Goal: Task Accomplishment & Management: Manage account settings

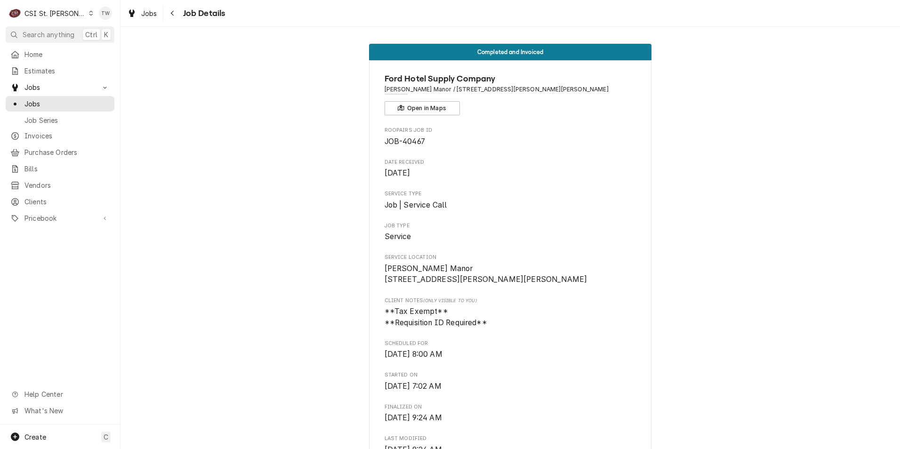
scroll to position [1429, 0]
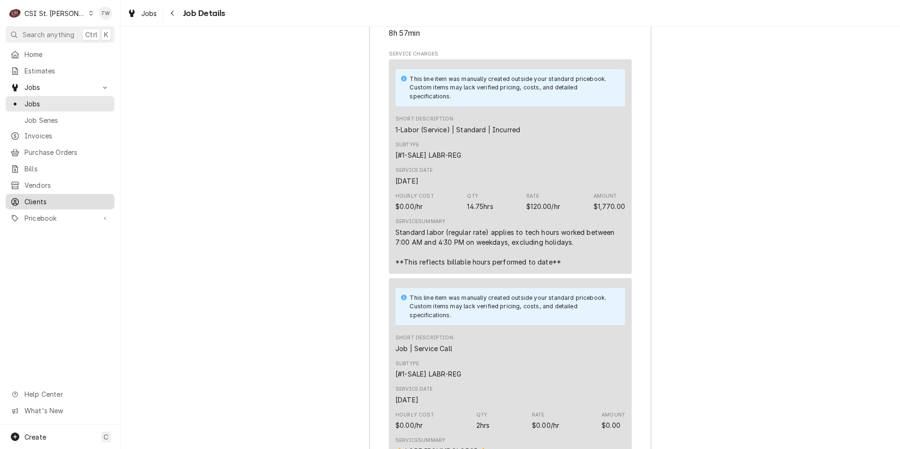
click at [45, 197] on span "Clients" at bounding box center [66, 202] width 85 height 10
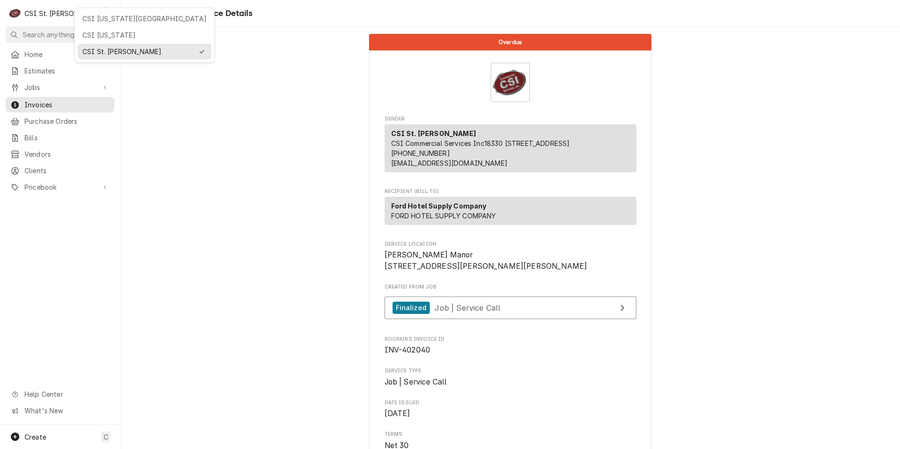
scroll to position [141, 0]
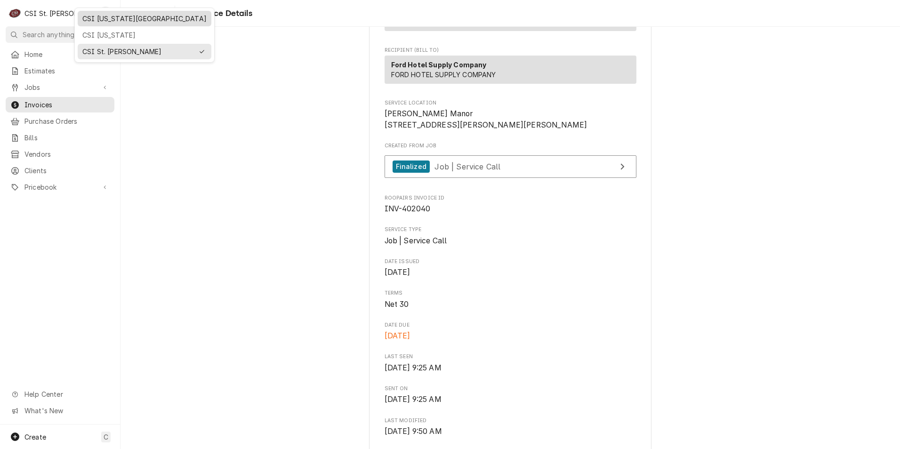
click at [98, 17] on div "CSI [US_STATE][GEOGRAPHIC_DATA]" at bounding box center [144, 19] width 124 height 10
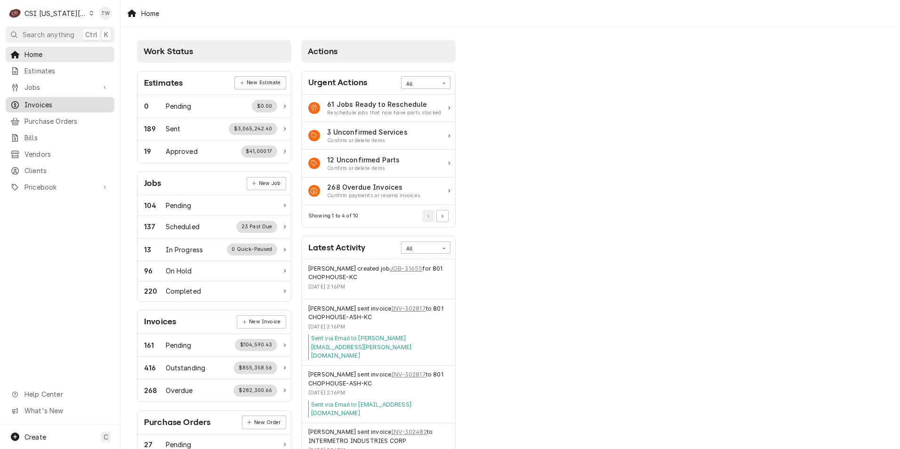
click at [32, 104] on span "Invoices" at bounding box center [66, 105] width 85 height 10
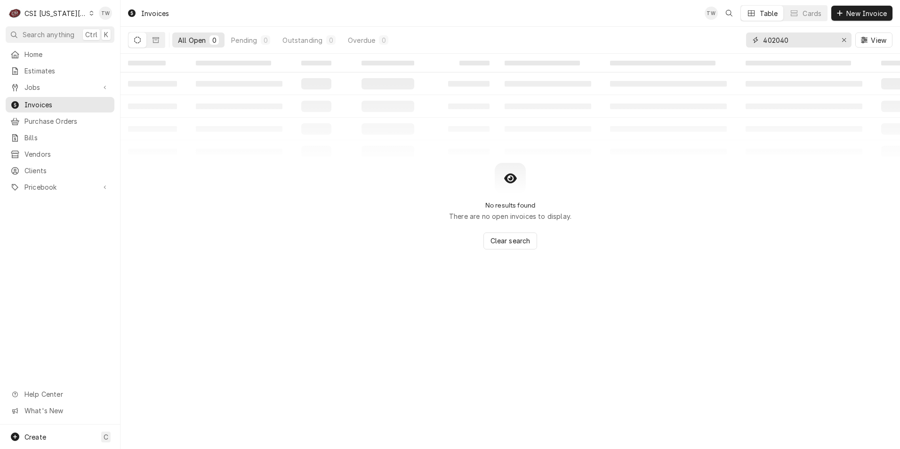
drag, startPoint x: 794, startPoint y: 38, endPoint x: 680, endPoint y: 22, distance: 115.5
click at [681, 22] on div "Invoices TW Table Cards New Invoice All Open 0 Pending 0 Outstanding 0 Overdue …" at bounding box center [511, 27] width 780 height 54
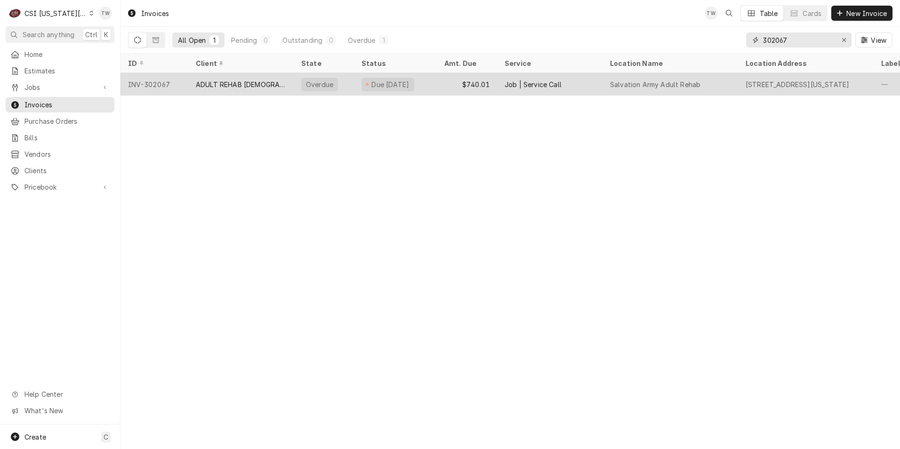
type input "302067"
click at [228, 80] on div "ADULT REHAB SALVATION ARMY" at bounding box center [241, 85] width 90 height 10
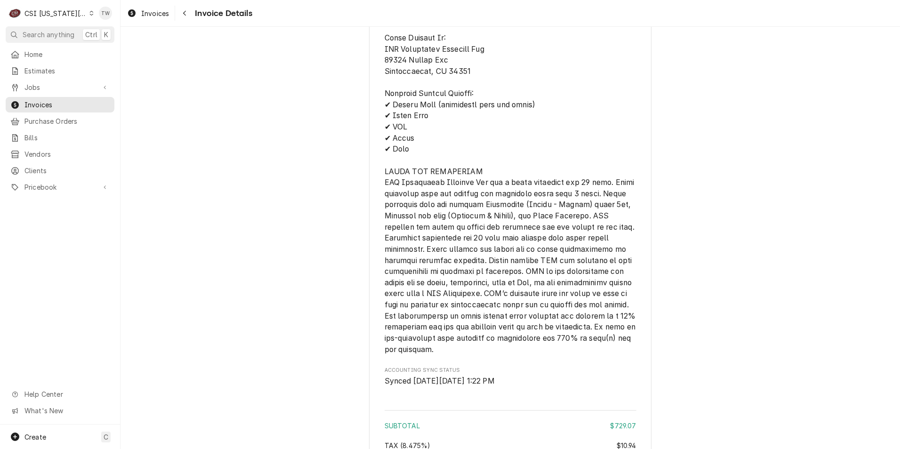
scroll to position [1954, 0]
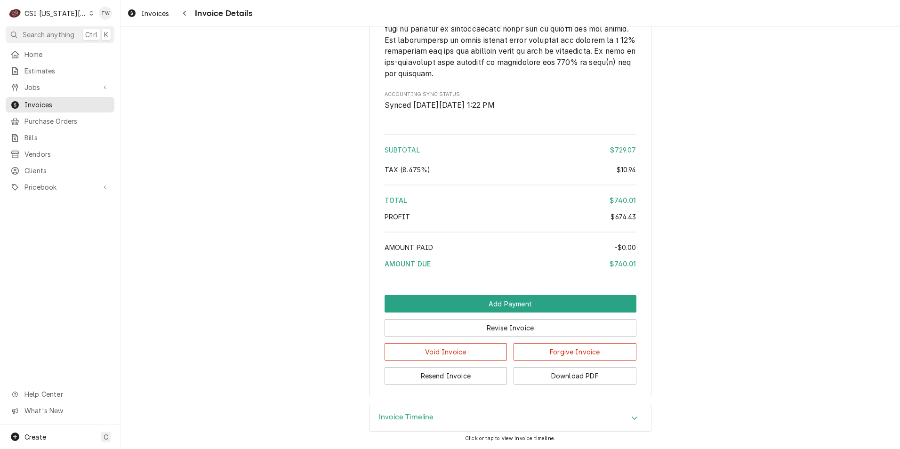
click at [446, 418] on div "Invoice Timeline" at bounding box center [510, 418] width 281 height 26
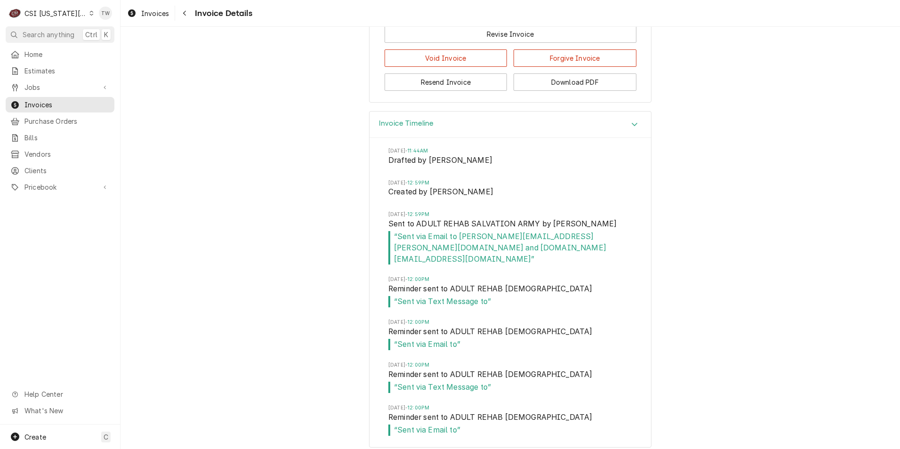
scroll to position [2245, 0]
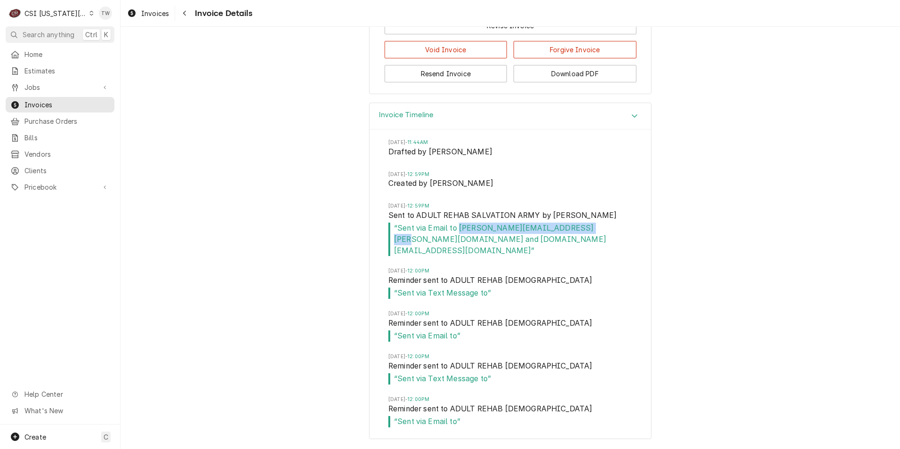
drag, startPoint x: 579, startPoint y: 242, endPoint x: 454, endPoint y: 243, distance: 125.2
click at [454, 243] on span "“ Sent via Email to [PERSON_NAME][EMAIL_ADDRESS][PERSON_NAME][DOMAIN_NAME] and …" at bounding box center [510, 239] width 244 height 33
copy span "[PERSON_NAME][EMAIL_ADDRESS][PERSON_NAME][DOMAIN_NAME]"
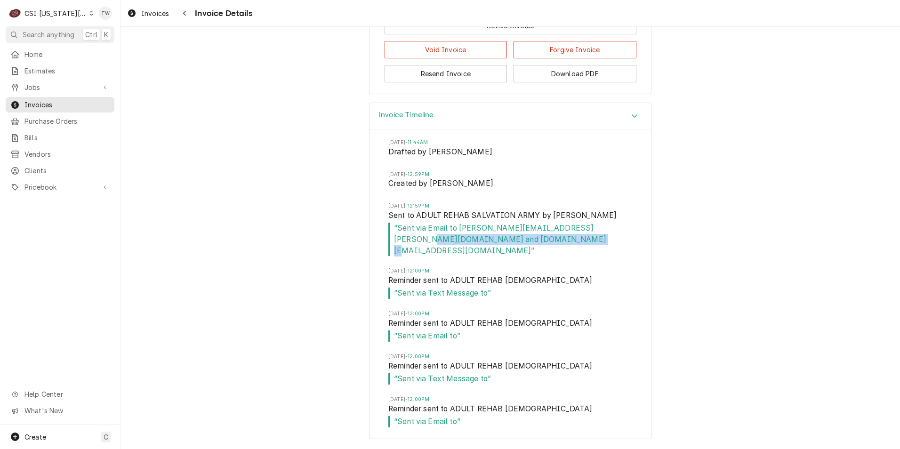
drag, startPoint x: 530, startPoint y: 252, endPoint x: 387, endPoint y: 256, distance: 142.7
click at [388, 256] on span "“ Sent via Email to john.keane@usc.salvationarmy.org and kelly.nagrassus@usc.sa…" at bounding box center [510, 239] width 244 height 33
copy span "kelly.nagrassus@usc.salvationarmy.org"
click at [578, 82] on button "Download PDF" at bounding box center [575, 73] width 123 height 17
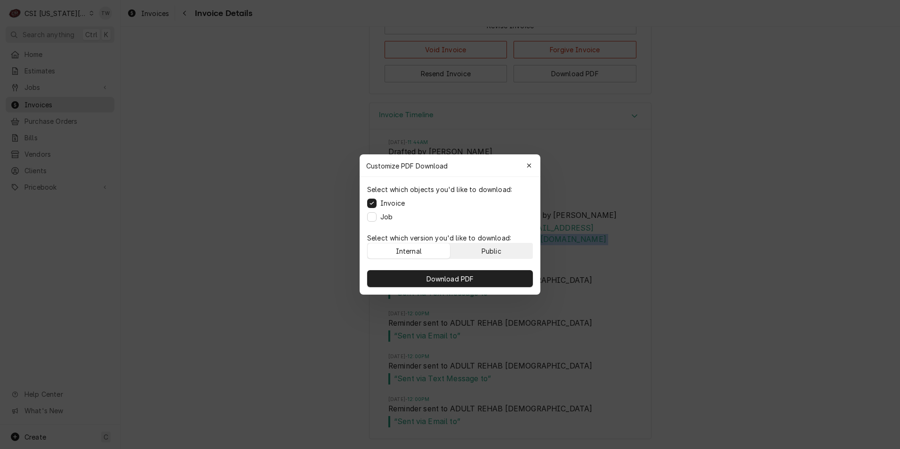
click at [494, 249] on div "Public" at bounding box center [492, 251] width 20 height 10
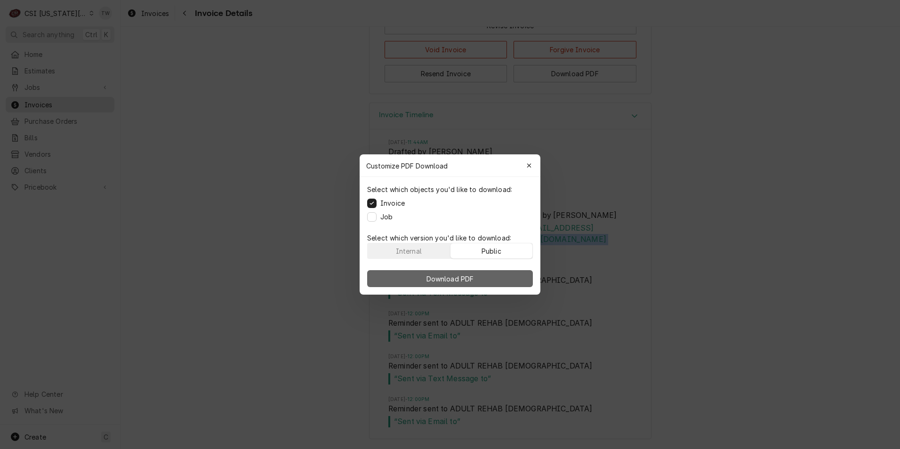
click at [474, 281] on span "Download PDF" at bounding box center [450, 279] width 51 height 10
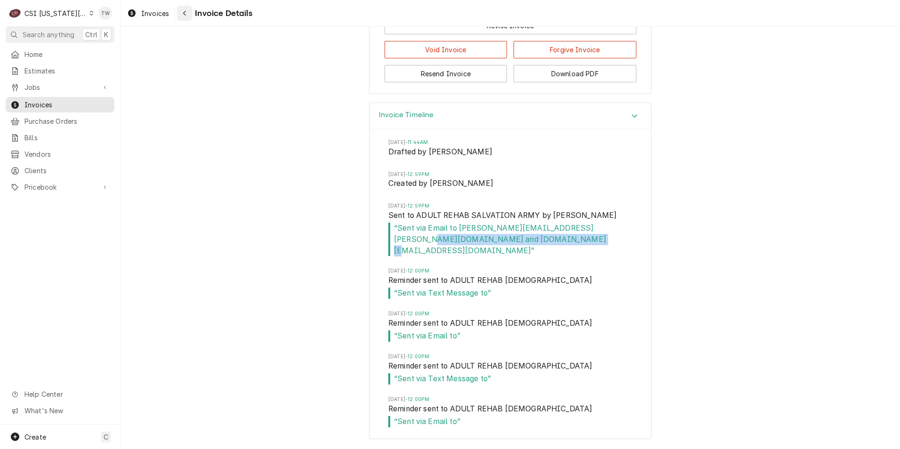
click at [182, 13] on div "Navigate back" at bounding box center [184, 12] width 9 height 9
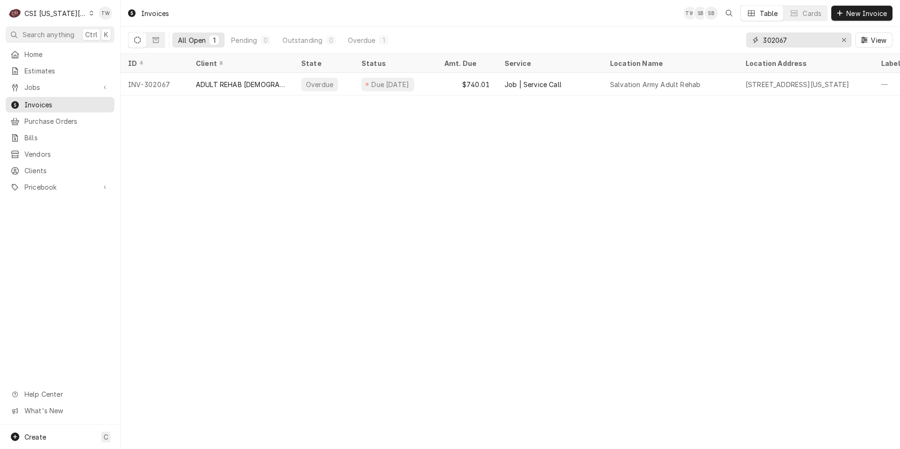
click at [792, 41] on input "302067" at bounding box center [798, 39] width 71 height 15
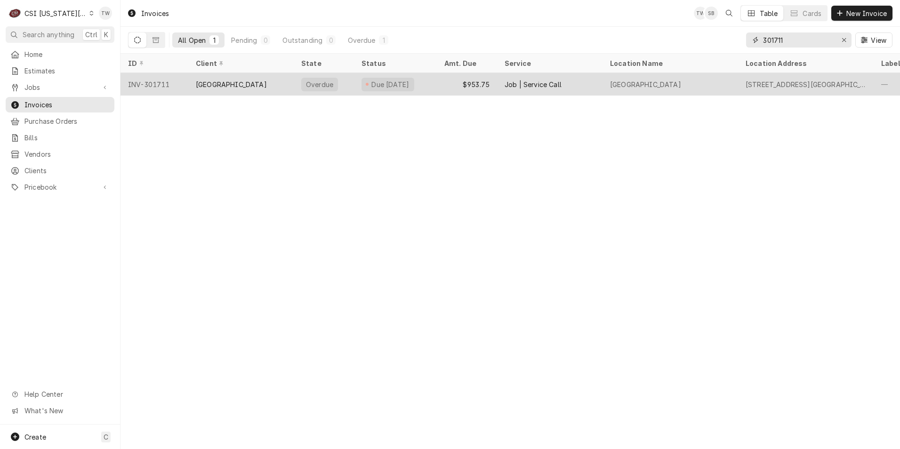
type input "301711"
click at [267, 85] on div "CENTERPOINT MEDICAL CENTER" at bounding box center [231, 85] width 71 height 10
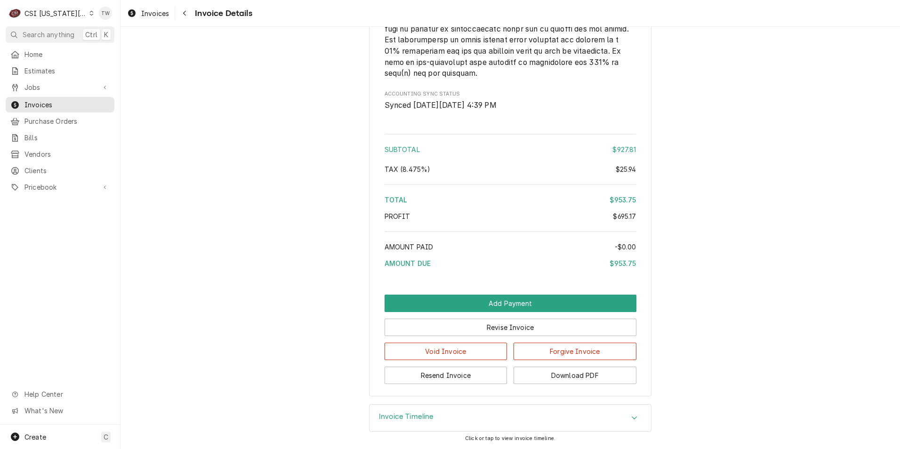
scroll to position [2364, 0]
click at [415, 418] on h3 "Invoice Timeline" at bounding box center [406, 416] width 55 height 9
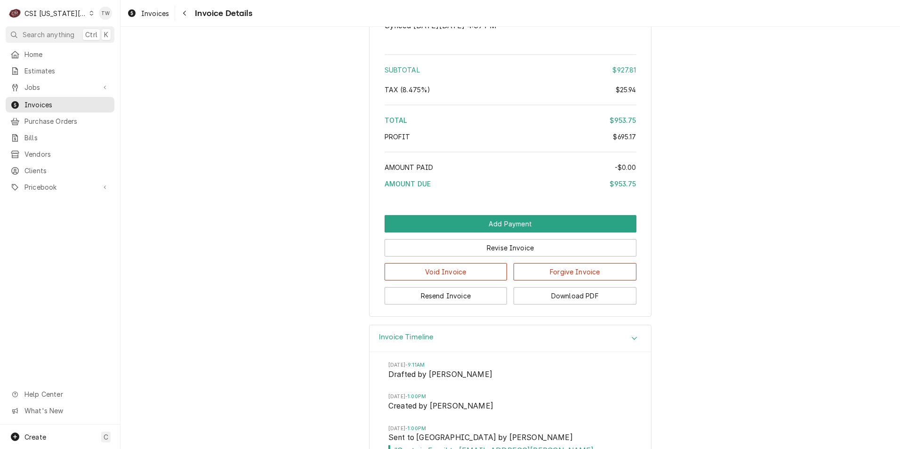
scroll to position [2600, 0]
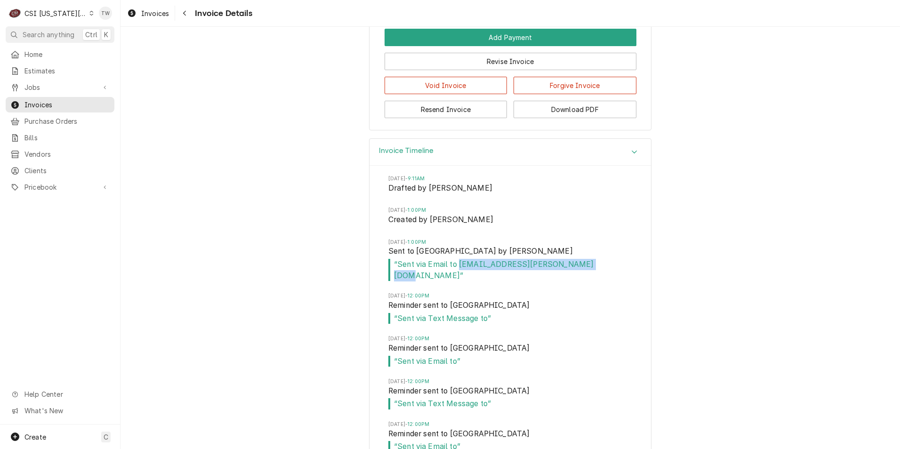
drag, startPoint x: 587, startPoint y: 297, endPoint x: 455, endPoint y: 300, distance: 131.4
click at [455, 281] on span "“ Sent via Email to lauren.kupersmith@hcamidwest.com ”" at bounding box center [510, 270] width 244 height 22
copy span "lauren.kupersmith@hcamidwest.com"
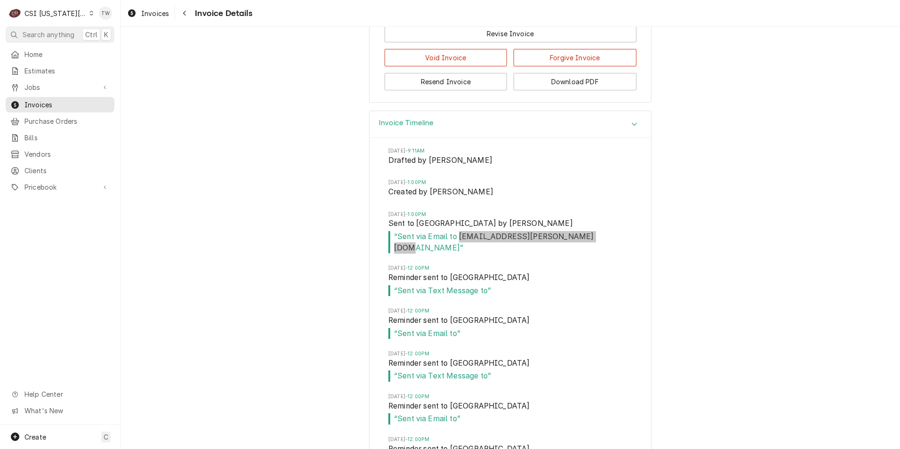
scroll to position [2486, 0]
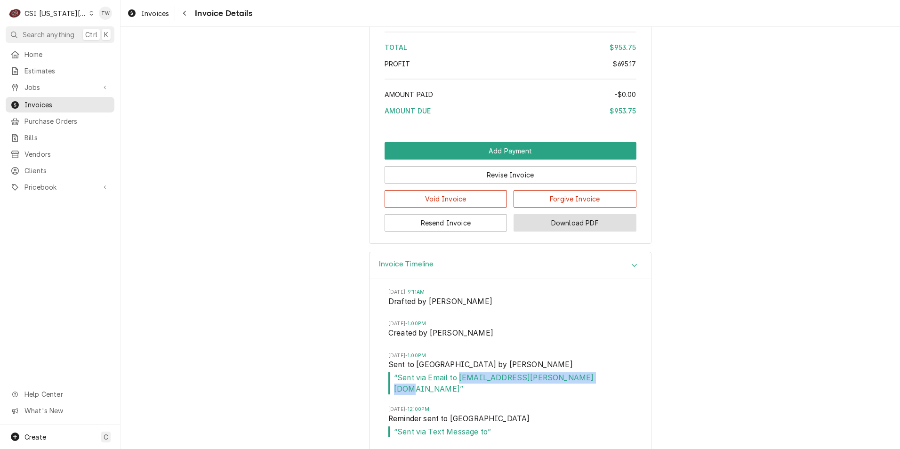
click at [561, 232] on button "Download PDF" at bounding box center [575, 222] width 123 height 17
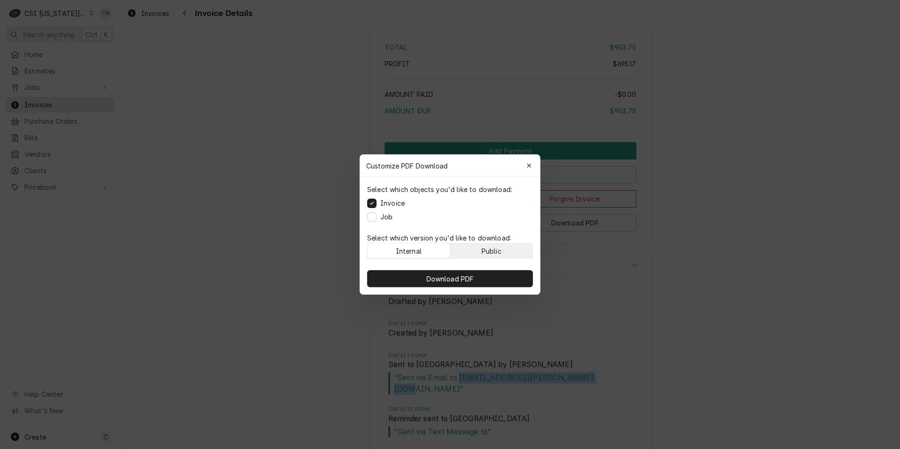
click at [487, 254] on div "Public" at bounding box center [492, 251] width 20 height 10
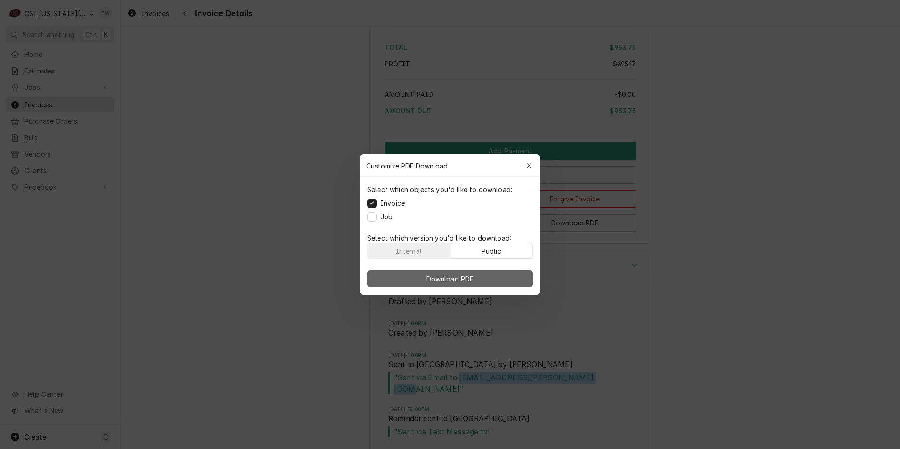
click at [467, 283] on button "Download PDF" at bounding box center [450, 278] width 166 height 17
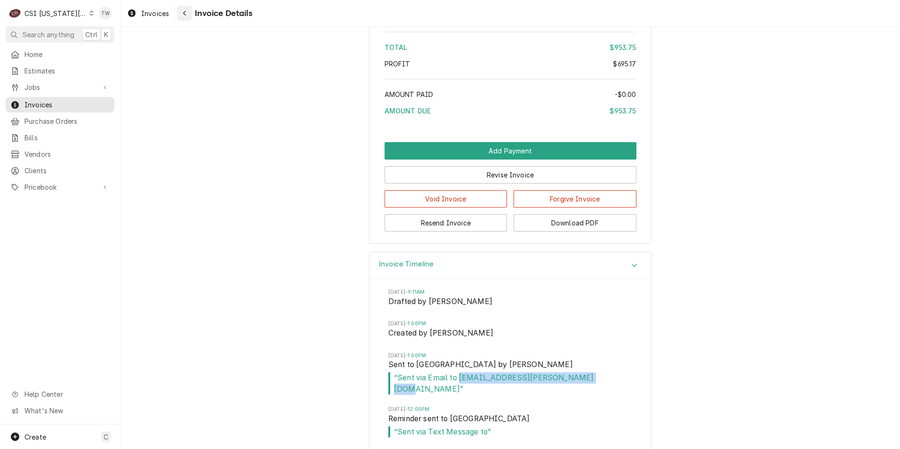
click at [184, 17] on div "Navigate back" at bounding box center [184, 12] width 9 height 9
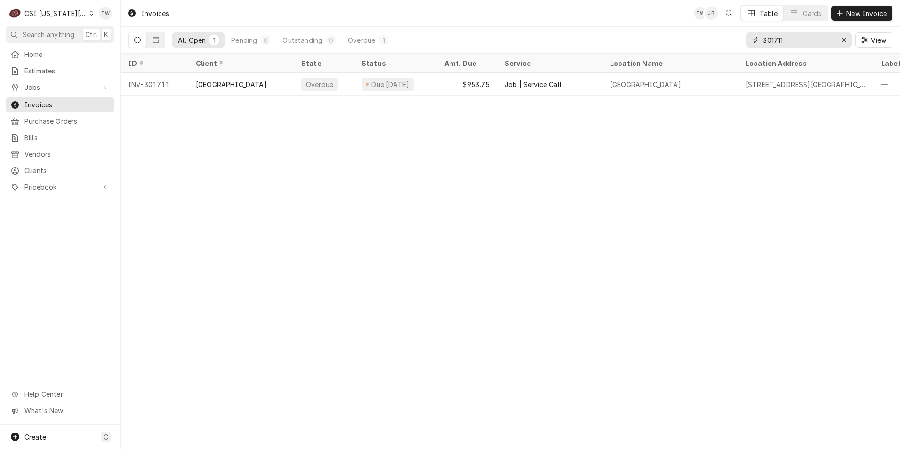
click at [786, 42] on input "301711" at bounding box center [798, 39] width 71 height 15
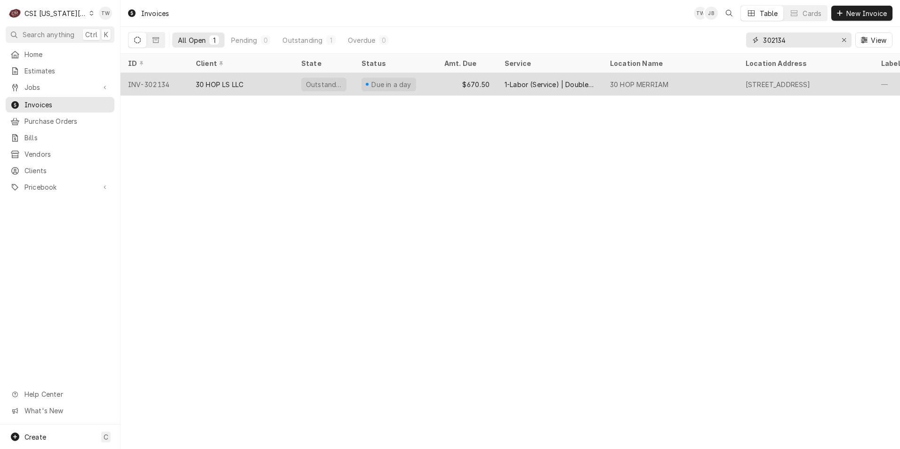
type input "302134"
click at [255, 77] on div "30 HOP LS LLC" at bounding box center [240, 84] width 105 height 23
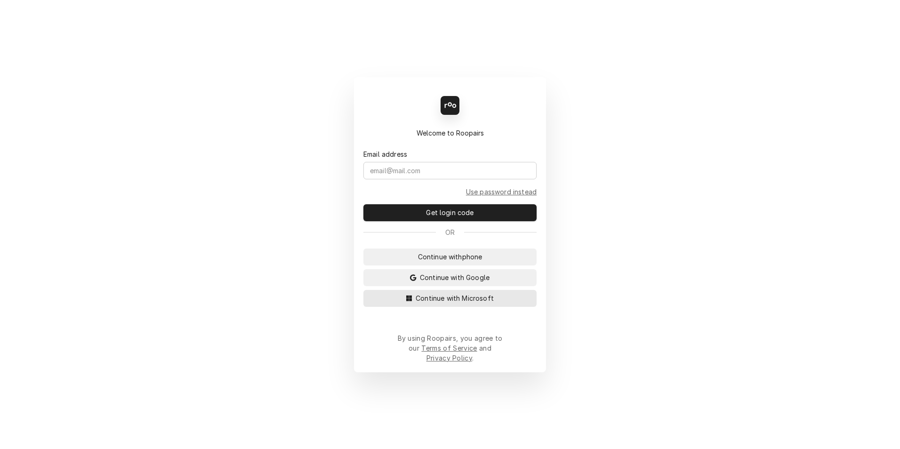
click at [425, 303] on span "Continue with Microsoft" at bounding box center [455, 298] width 82 height 10
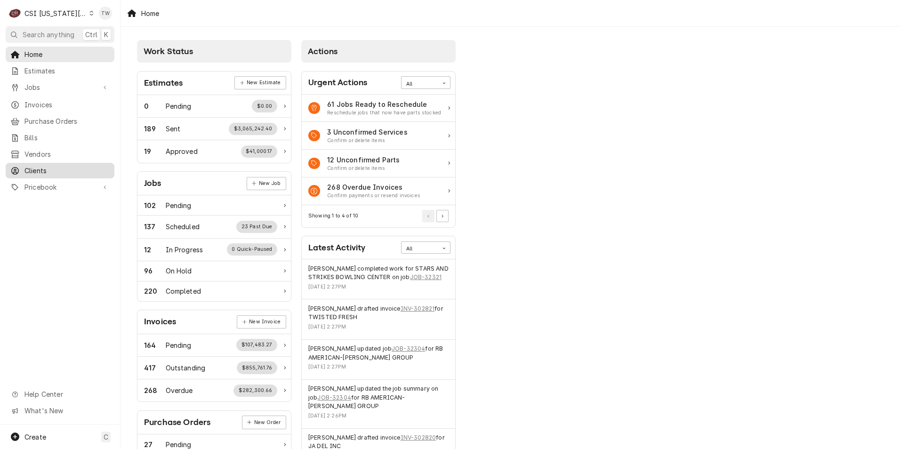
click at [40, 166] on span "Clients" at bounding box center [66, 171] width 85 height 10
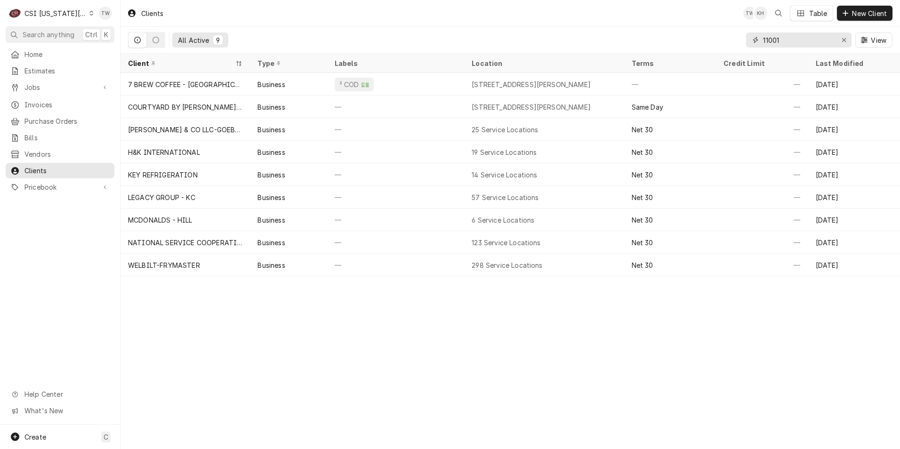
drag, startPoint x: 785, startPoint y: 41, endPoint x: 554, endPoint y: 35, distance: 231.7
click at [553, 35] on div "All Active 9 11001 View" at bounding box center [510, 40] width 764 height 26
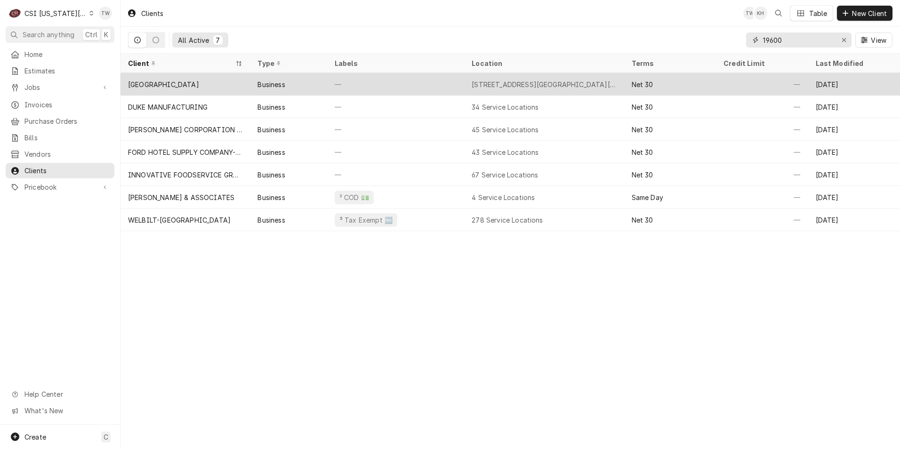
type input "19600"
click at [216, 89] on div "[GEOGRAPHIC_DATA]" at bounding box center [185, 84] width 129 height 23
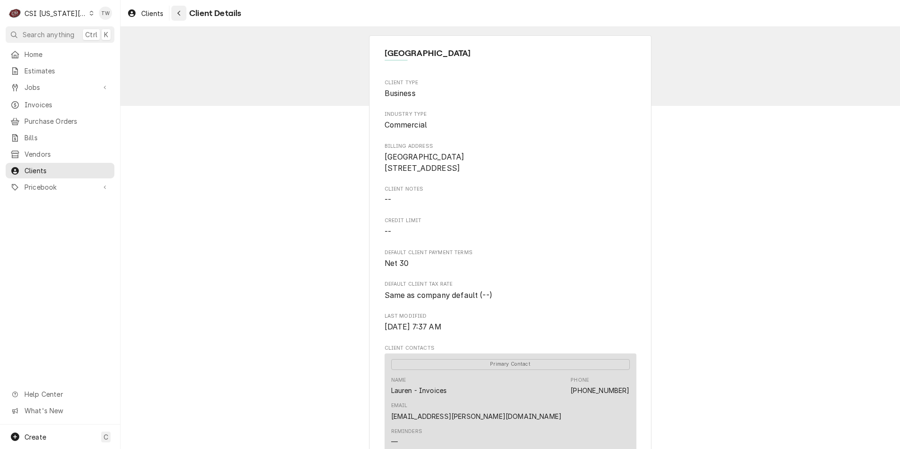
click at [186, 14] on button "Navigate back" at bounding box center [178, 13] width 15 height 15
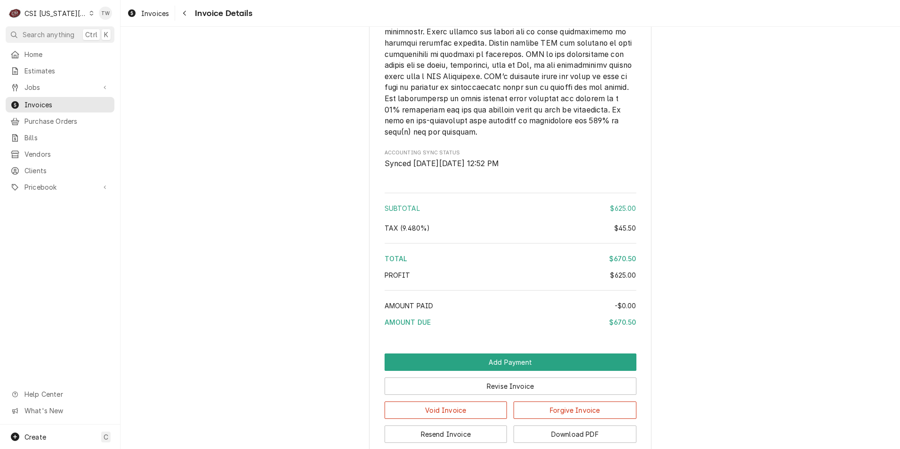
scroll to position [1503, 0]
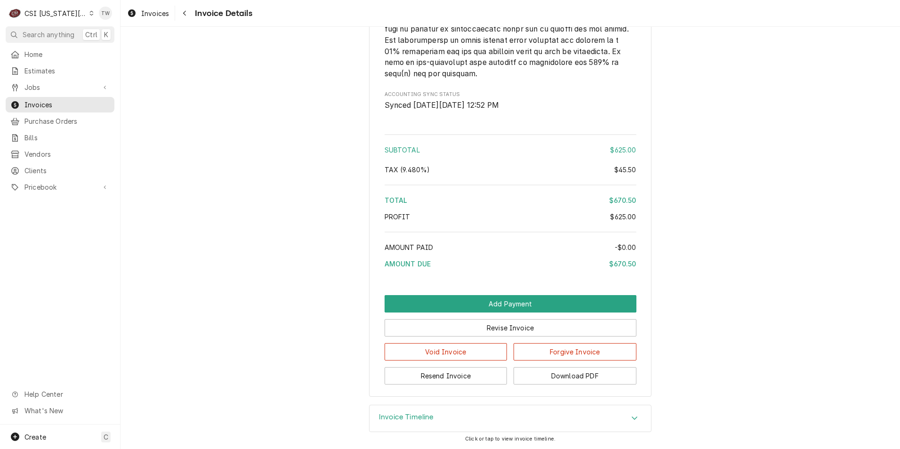
click at [441, 416] on div "Invoice Timeline" at bounding box center [510, 418] width 281 height 26
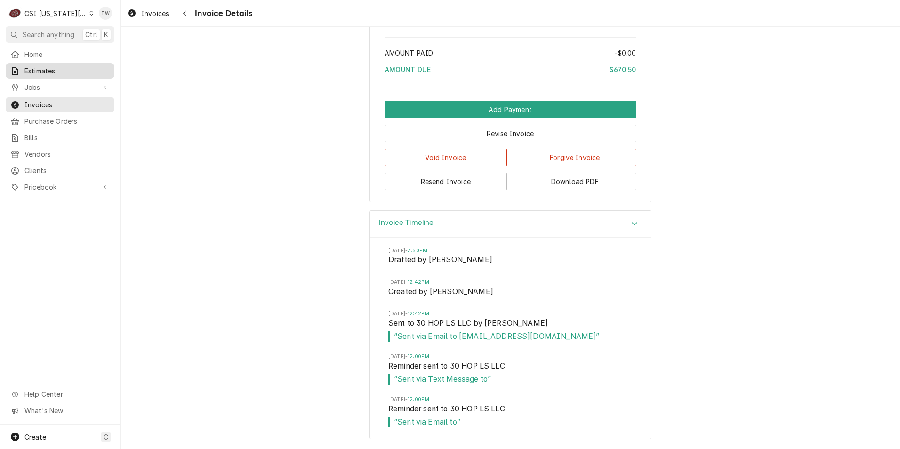
scroll to position [1697, 0]
click at [585, 186] on button "Download PDF" at bounding box center [575, 181] width 123 height 17
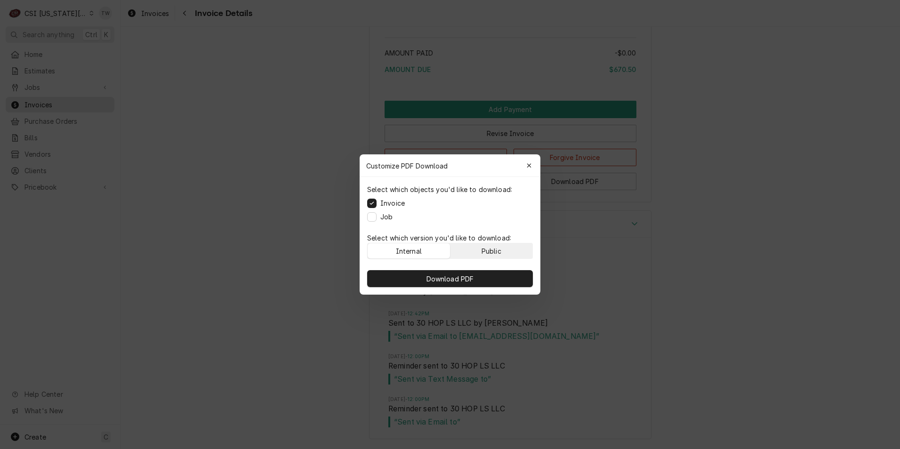
click at [473, 251] on button "Public" at bounding box center [491, 250] width 82 height 15
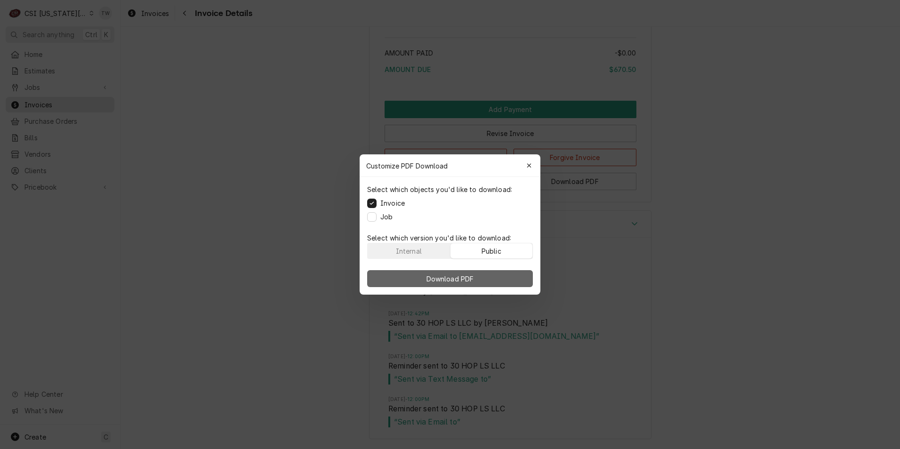
click at [478, 274] on button "Download PDF" at bounding box center [450, 278] width 166 height 17
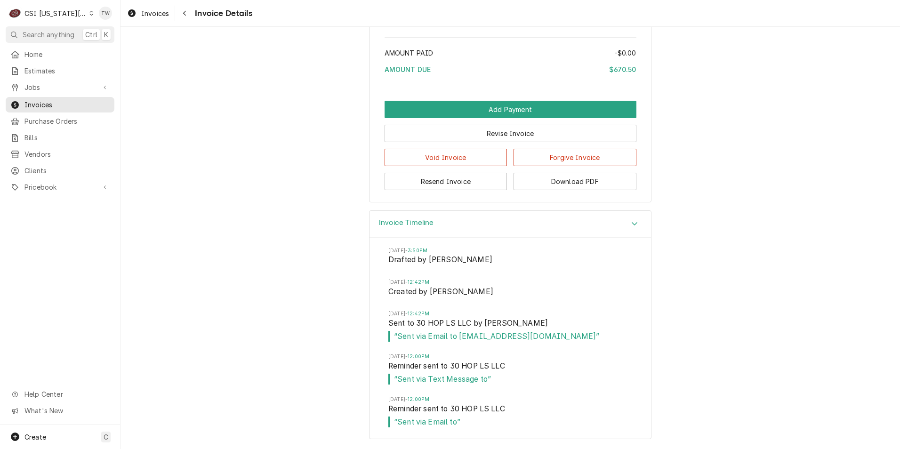
click at [186, 21] on div "Invoices Invoice Details" at bounding box center [511, 13] width 780 height 26
click at [185, 17] on div "Navigate back" at bounding box center [184, 12] width 9 height 9
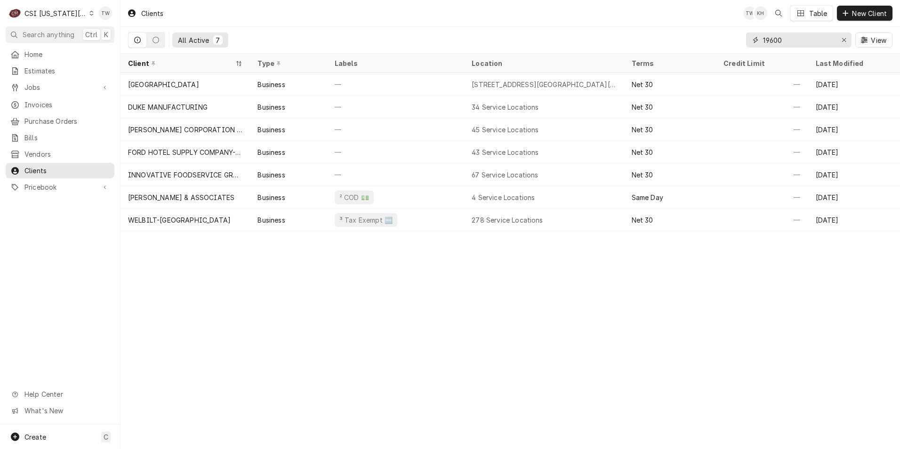
drag, startPoint x: 722, startPoint y: 36, endPoint x: 651, endPoint y: 33, distance: 71.2
click at [651, 33] on div "All Active 7 19600 View" at bounding box center [510, 40] width 764 height 26
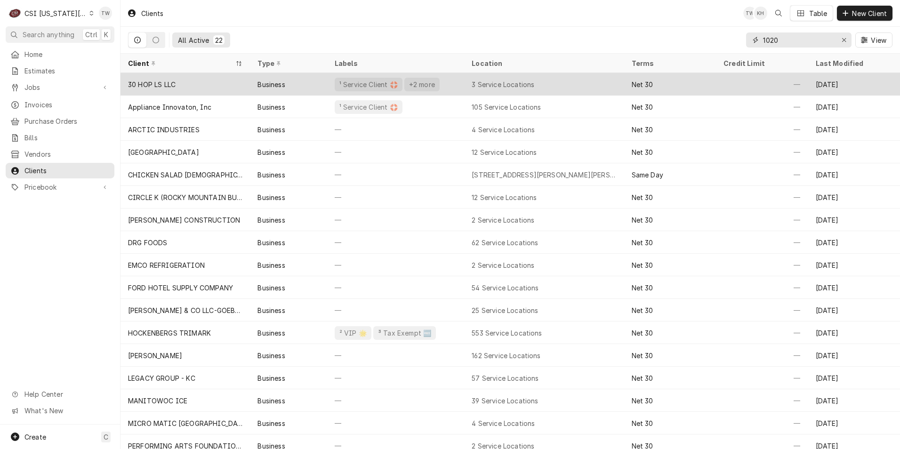
type input "1020"
click at [229, 88] on div "30 HOP LS LLC" at bounding box center [185, 84] width 129 height 23
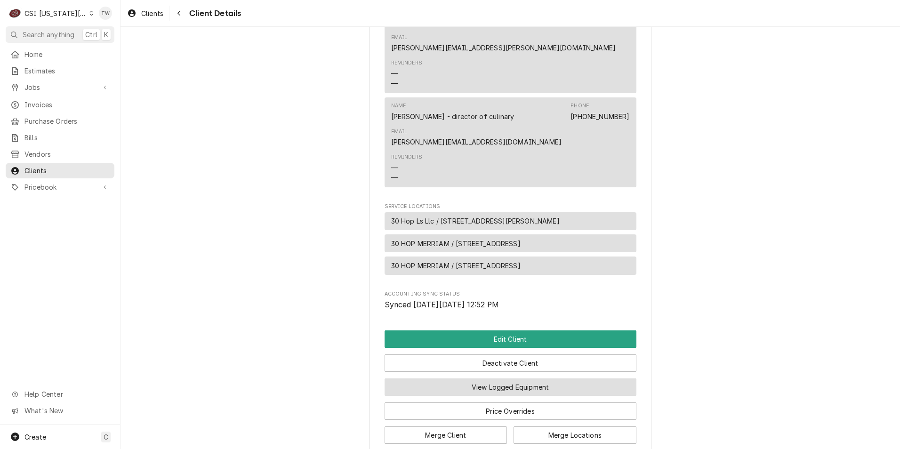
scroll to position [844, 0]
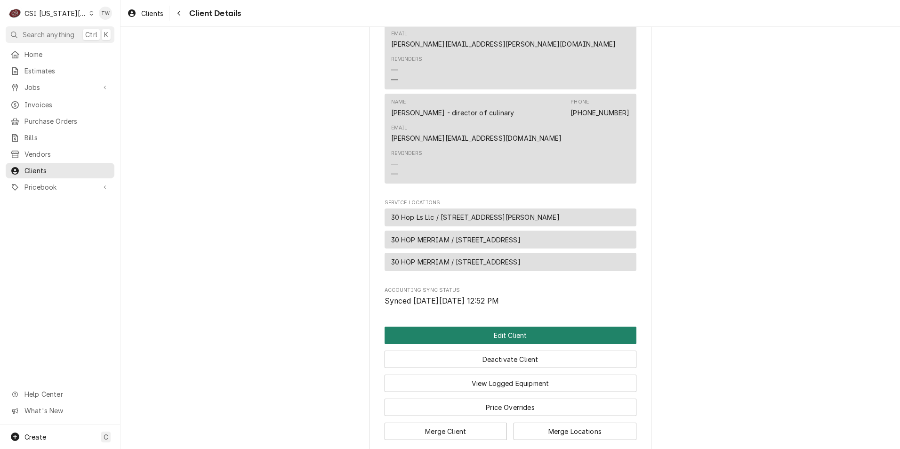
click at [495, 327] on button "Edit Client" at bounding box center [511, 335] width 252 height 17
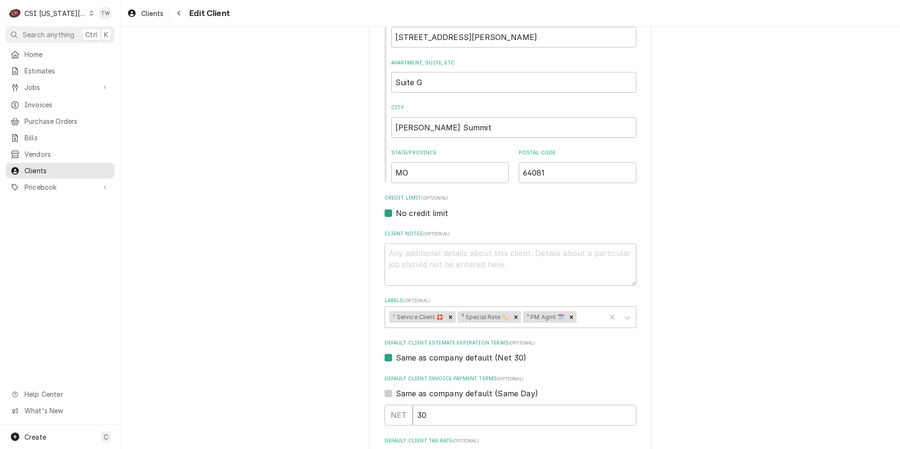
scroll to position [377, 0]
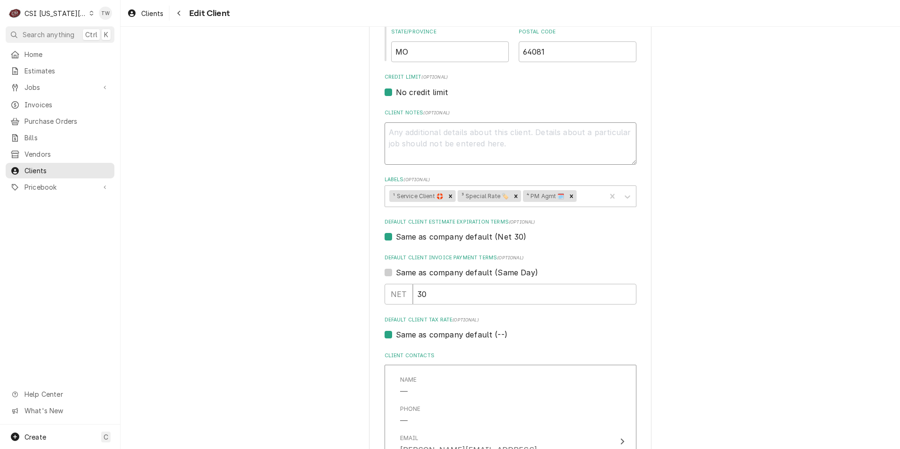
click at [423, 148] on textarea "Client Notes ( optional )" at bounding box center [511, 143] width 252 height 42
type textarea "x"
type textarea "A"
type textarea "x"
type textarea "AL"
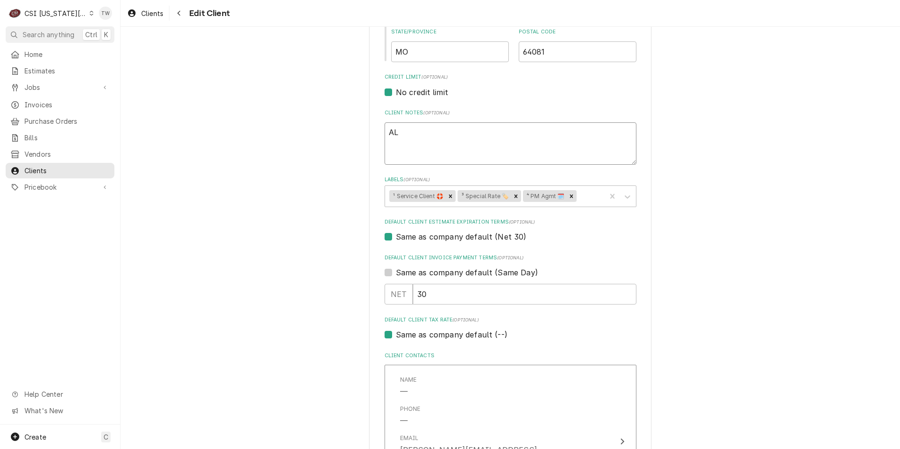
type textarea "x"
type textarea "ALL"
type textarea "x"
type textarea "ALL"
type textarea "x"
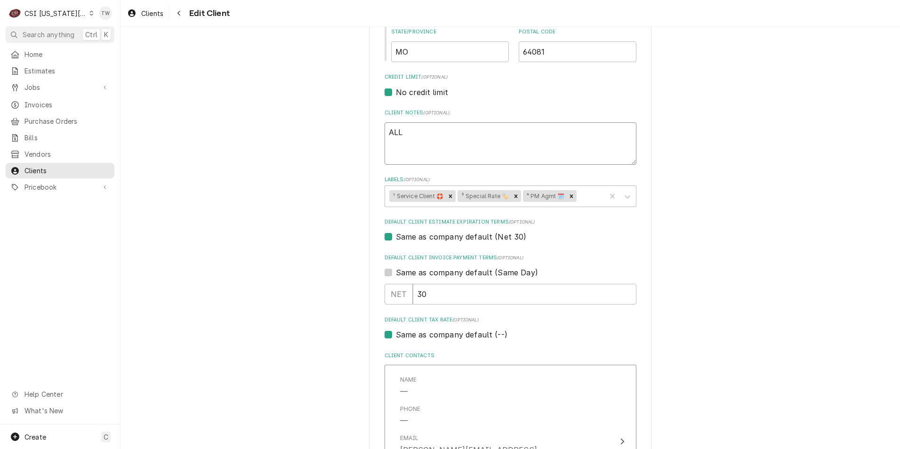
type textarea "ALL i"
type textarea "x"
type textarea "ALL in"
type textarea "x"
type textarea "ALL inv"
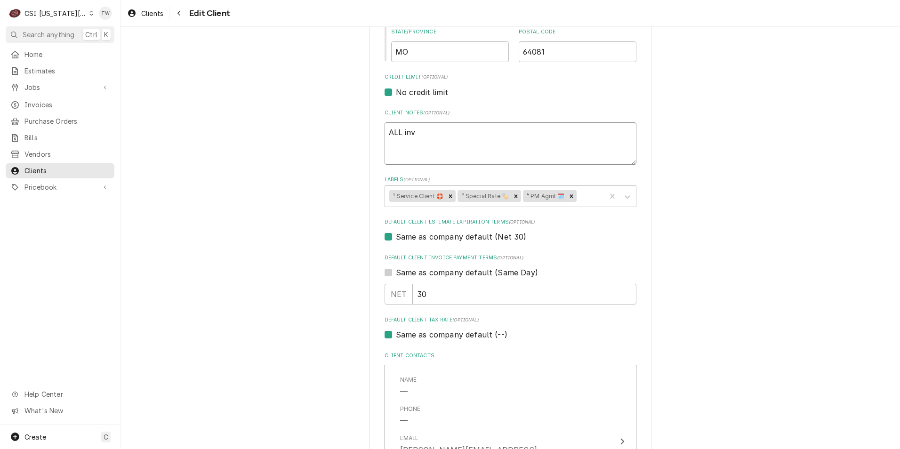
type textarea "x"
type textarea "ALL invo"
type textarea "x"
type textarea "ALL invoi"
type textarea "x"
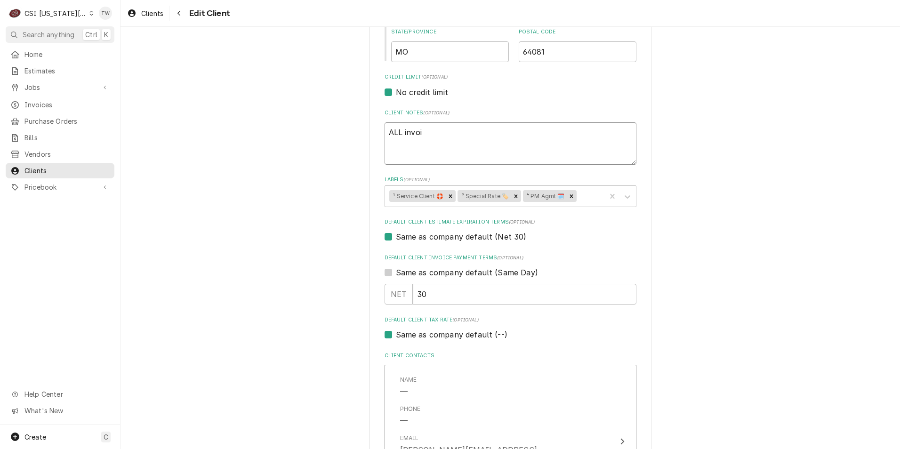
type textarea "ALL invoic"
type textarea "x"
type textarea "ALL invoice"
type textarea "x"
type textarea "ALL invoices"
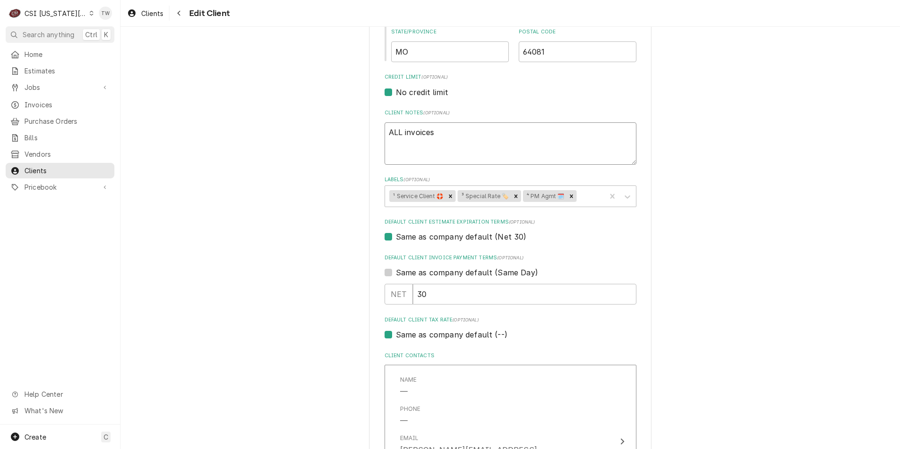
type textarea "x"
type textarea "ALL invoices"
type textarea "x"
type textarea "ALL invoices -"
paste textarea "30hopleessummit@meinvoices.com"
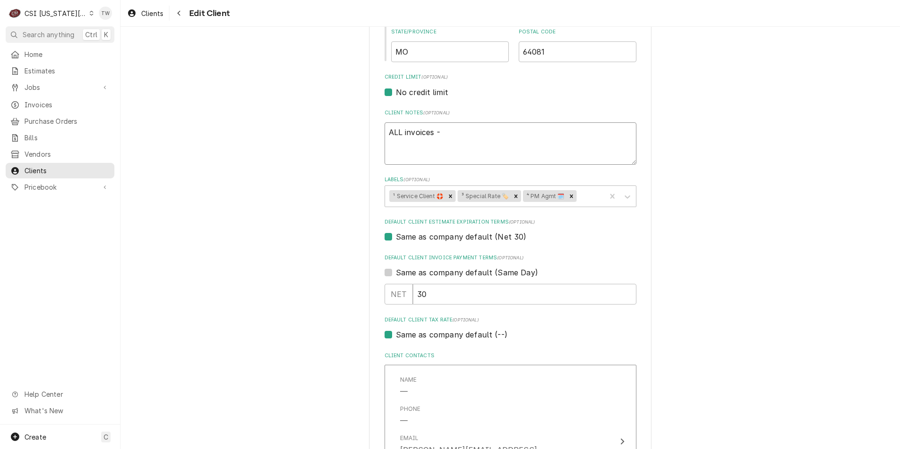
type textarea "x"
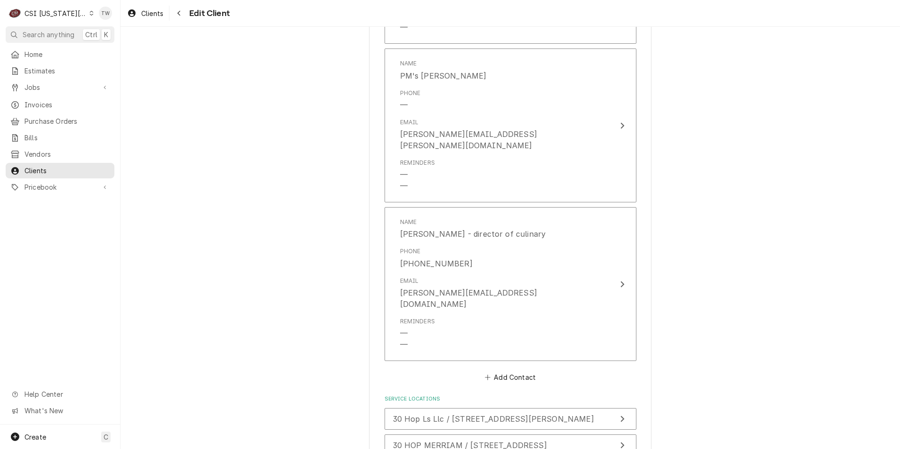
scroll to position [1687, 0]
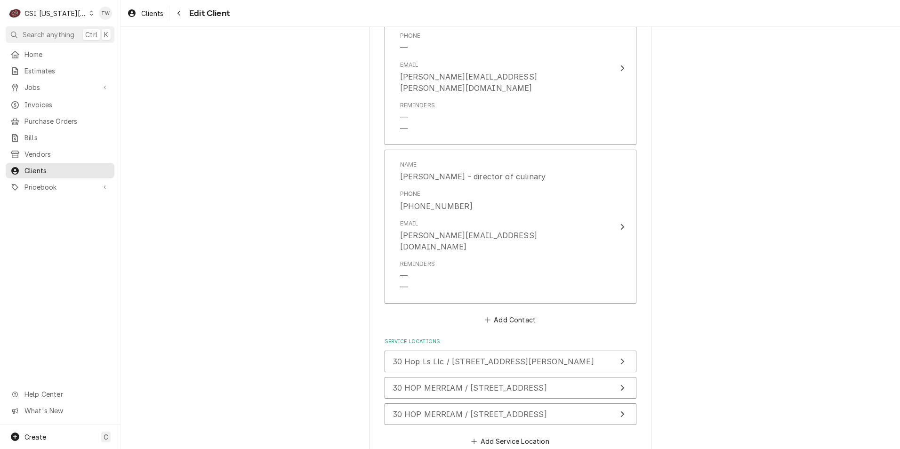
type textarea "ALL invoices - 30hopleessummit@meinvoices.com"
type textarea "x"
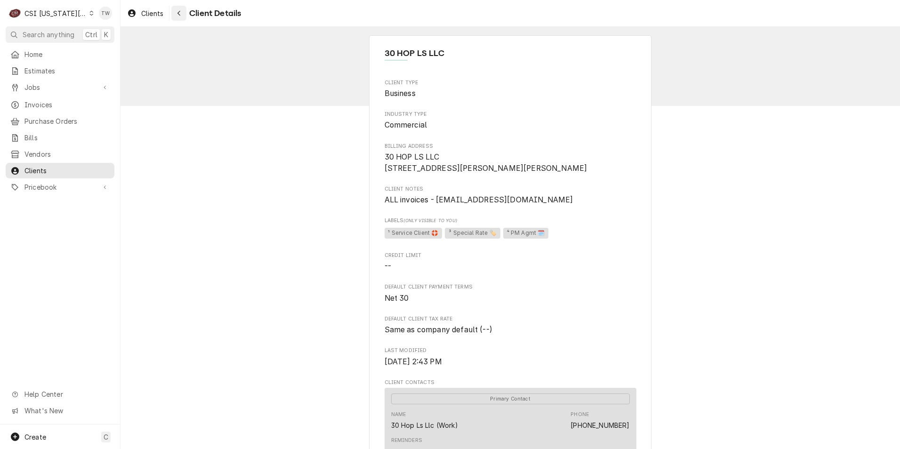
click at [184, 13] on button "Navigate back" at bounding box center [178, 13] width 15 height 15
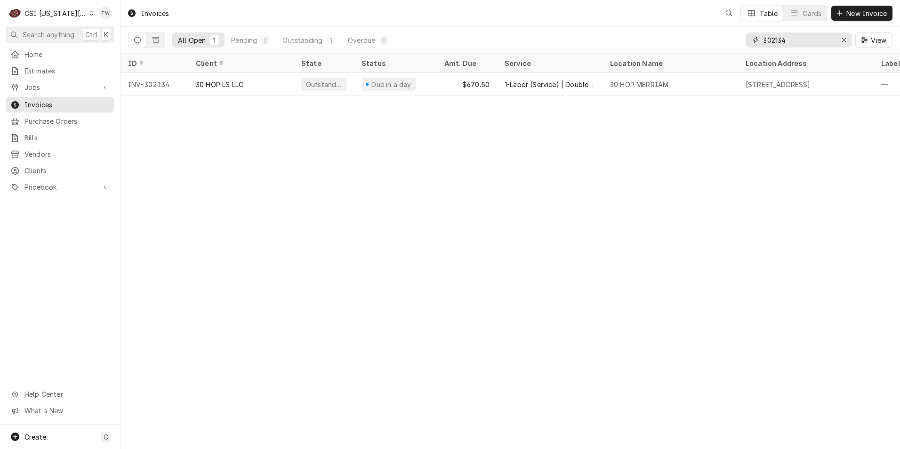
drag, startPoint x: 802, startPoint y: 42, endPoint x: 658, endPoint y: 42, distance: 144.5
click at [660, 42] on div "All Open 1 Pending 0 Outstanding 1 Overdue 0 302134 View" at bounding box center [510, 40] width 764 height 26
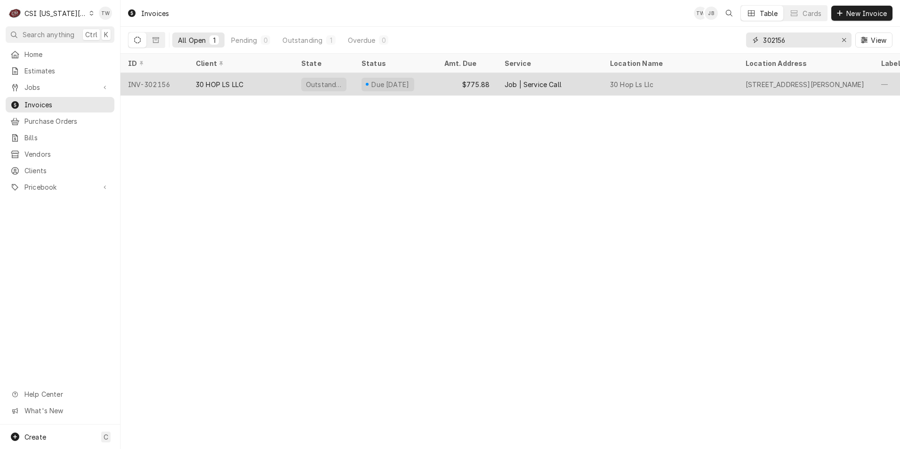
type input "302156"
click at [271, 87] on div "30 HOP LS LLC" at bounding box center [240, 84] width 105 height 23
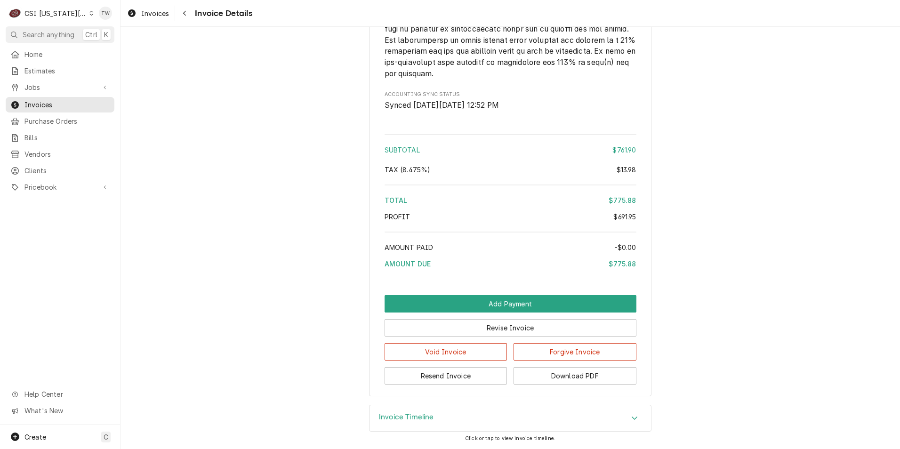
scroll to position [1915, 0]
click at [563, 376] on button "Download PDF" at bounding box center [575, 375] width 123 height 17
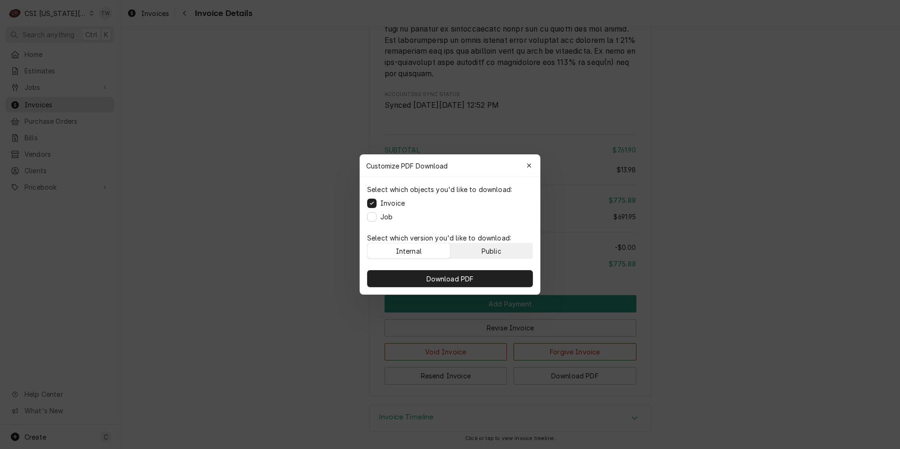
click at [507, 251] on button "Public" at bounding box center [491, 250] width 82 height 15
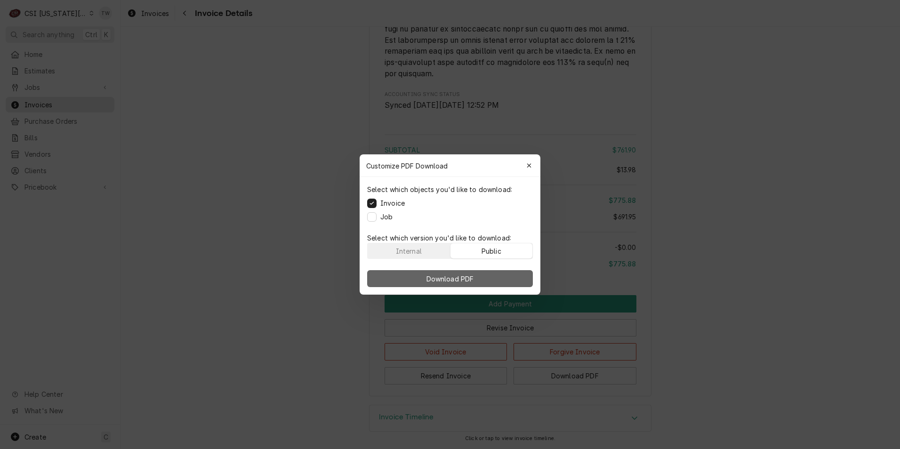
click at [490, 275] on button "Download PDF" at bounding box center [450, 278] width 166 height 17
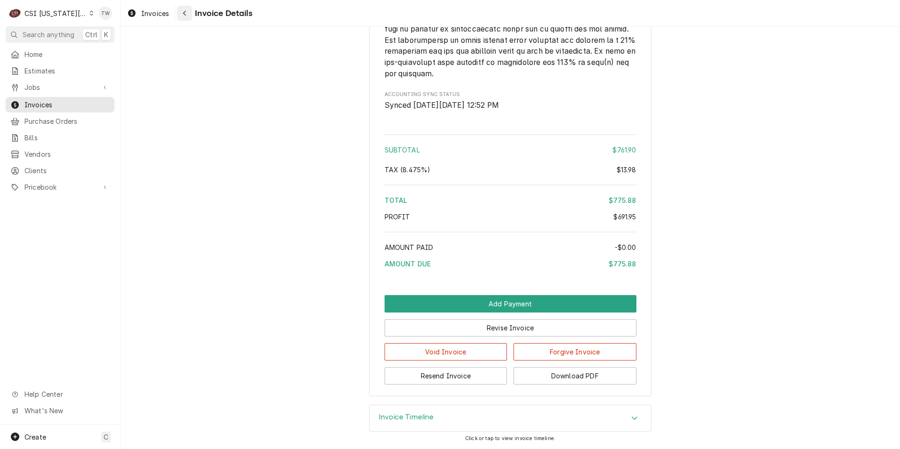
click at [187, 19] on button "Navigate back" at bounding box center [184, 13] width 15 height 15
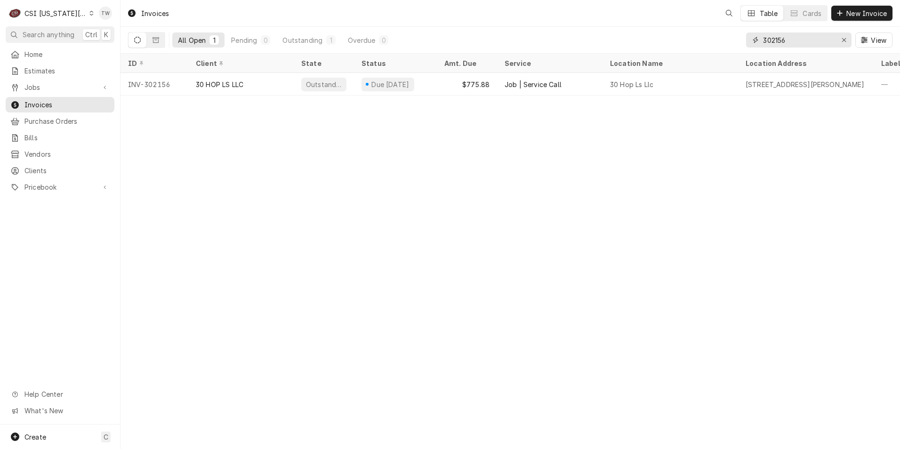
click at [821, 41] on input "302156" at bounding box center [798, 39] width 71 height 15
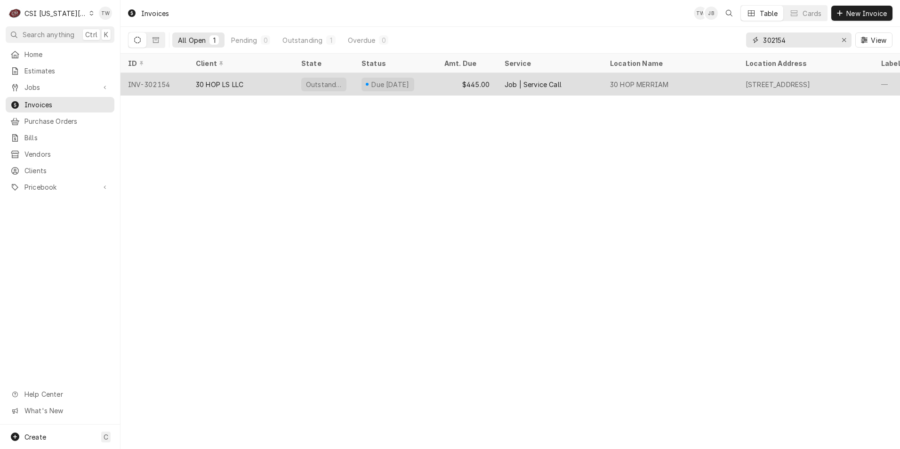
type input "302154"
click at [233, 86] on div "30 HOP LS LLC" at bounding box center [220, 85] width 48 height 10
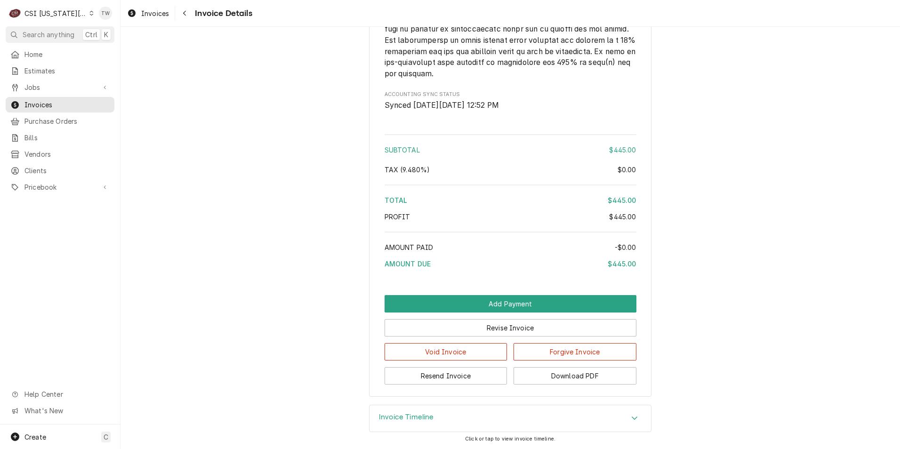
scroll to position [1463, 0]
click at [580, 376] on button "Download PDF" at bounding box center [575, 375] width 123 height 17
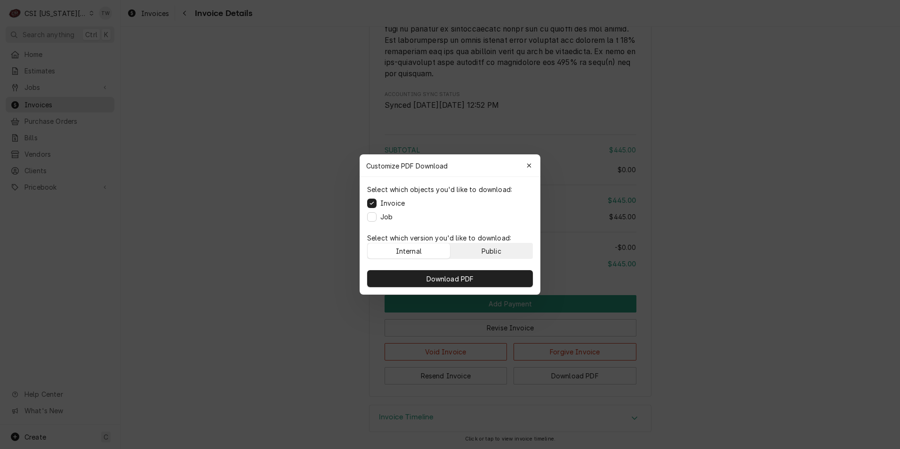
click at [488, 252] on div "Public" at bounding box center [492, 251] width 20 height 10
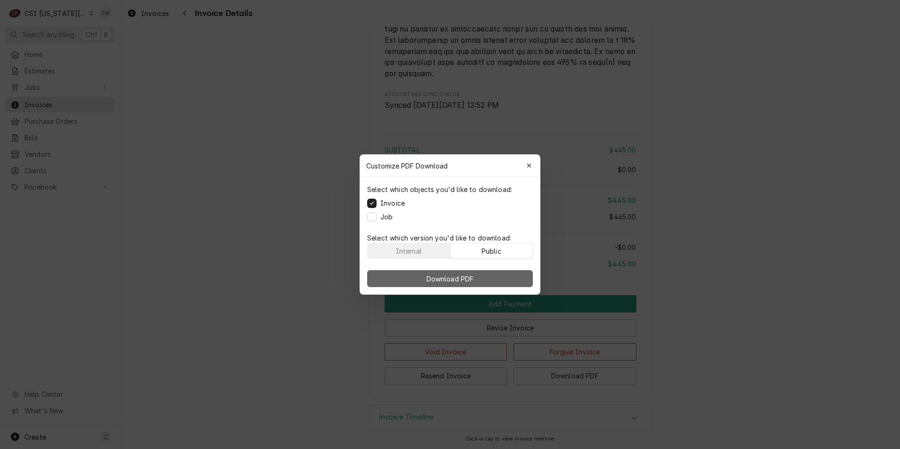
click at [477, 281] on button "Download PDF" at bounding box center [450, 278] width 166 height 17
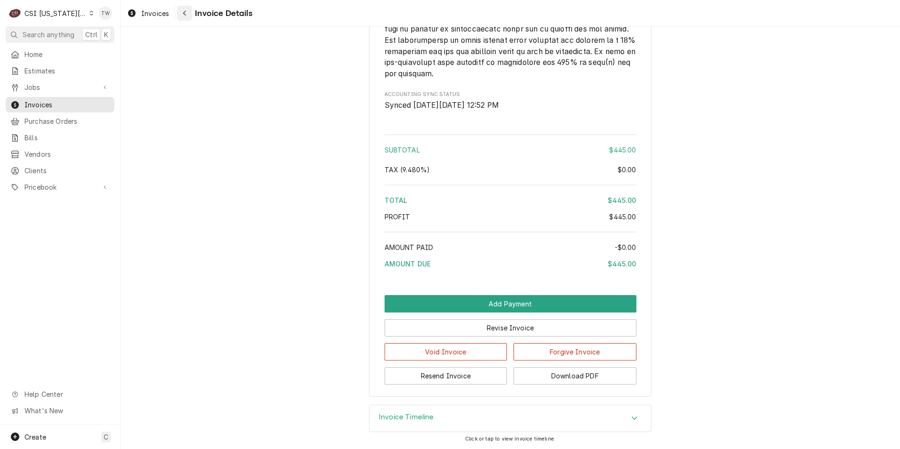
click at [187, 16] on div "Navigate back" at bounding box center [184, 12] width 9 height 9
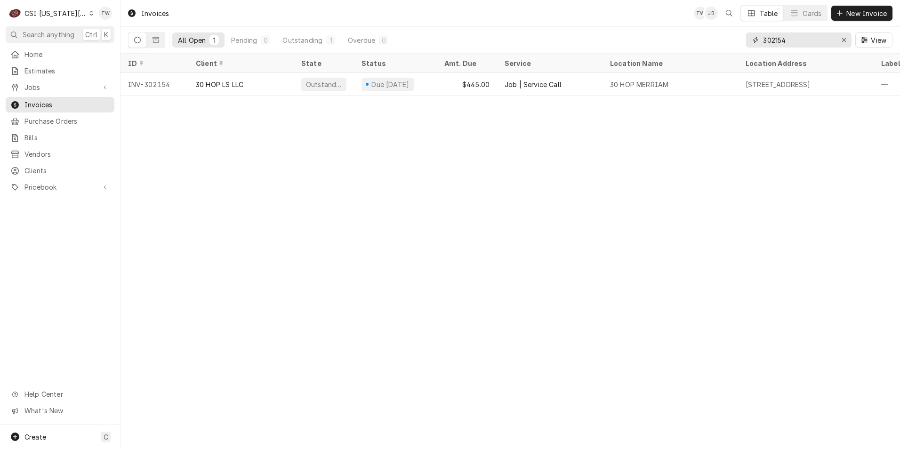
click at [792, 44] on input "302154" at bounding box center [798, 39] width 71 height 15
type input "301967"
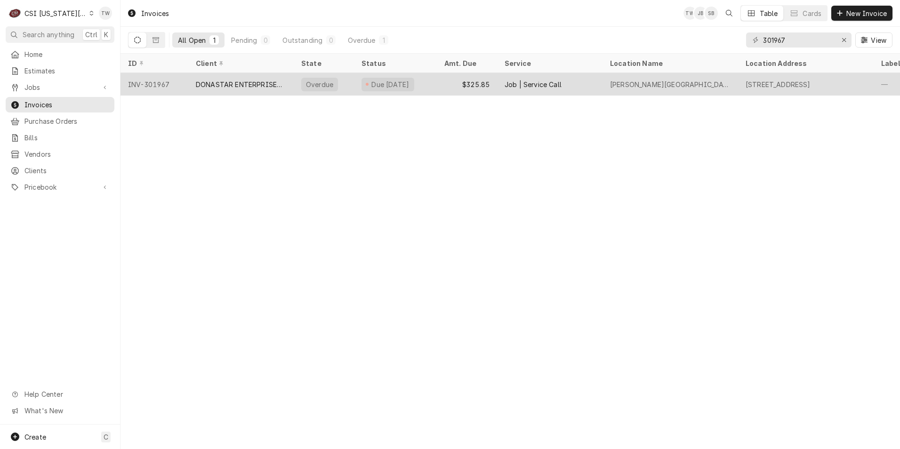
click at [566, 83] on div "Job | Service Call" at bounding box center [549, 84] width 105 height 23
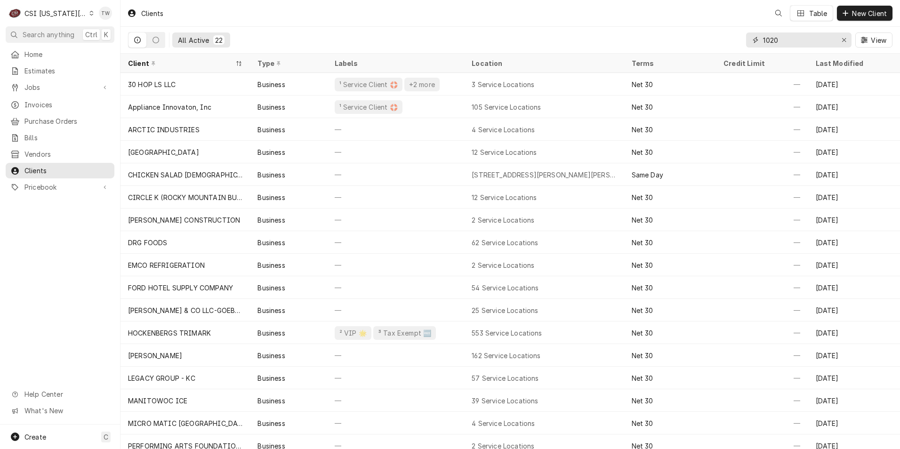
drag, startPoint x: 798, startPoint y: 43, endPoint x: 646, endPoint y: 27, distance: 152.8
click at [662, 27] on div "All Active 22 1020 View" at bounding box center [510, 40] width 764 height 26
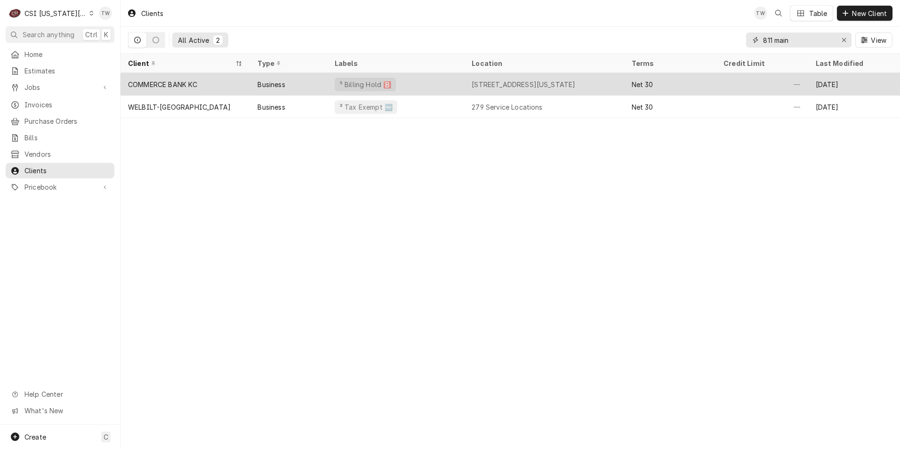
type input "811 main"
click at [423, 89] on div "⁵ Billing Hold 🅱️" at bounding box center [395, 84] width 137 height 23
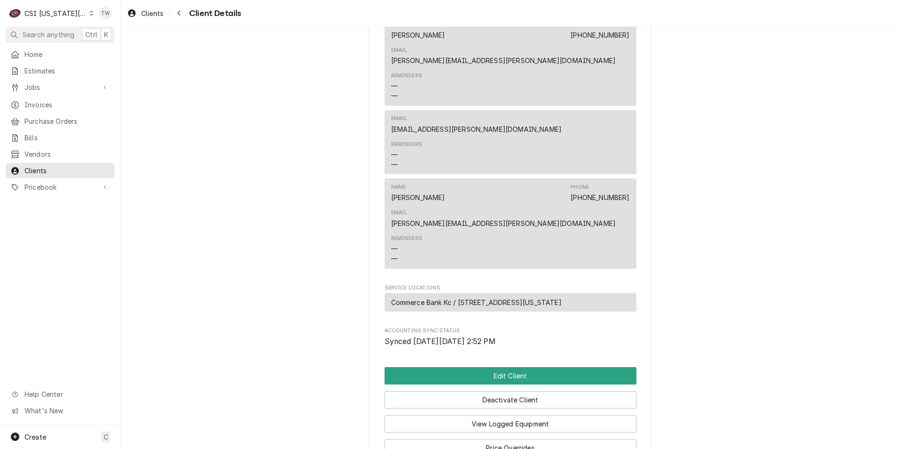
scroll to position [458, 0]
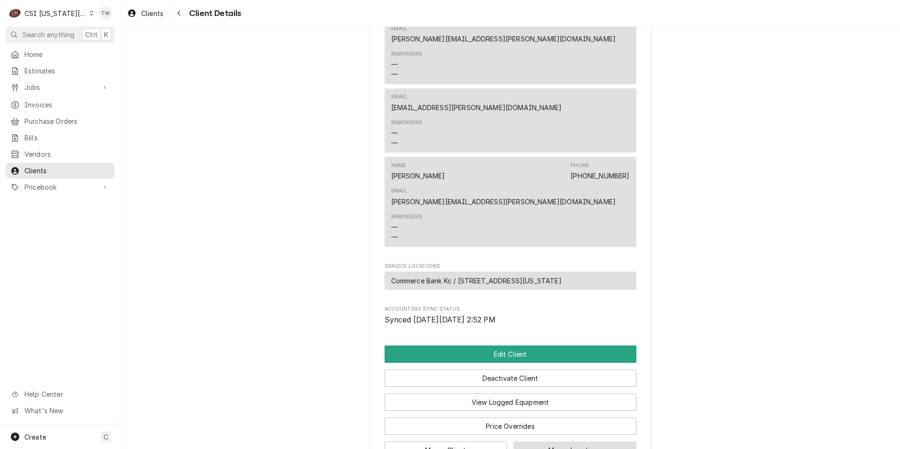
scroll to position [304, 0]
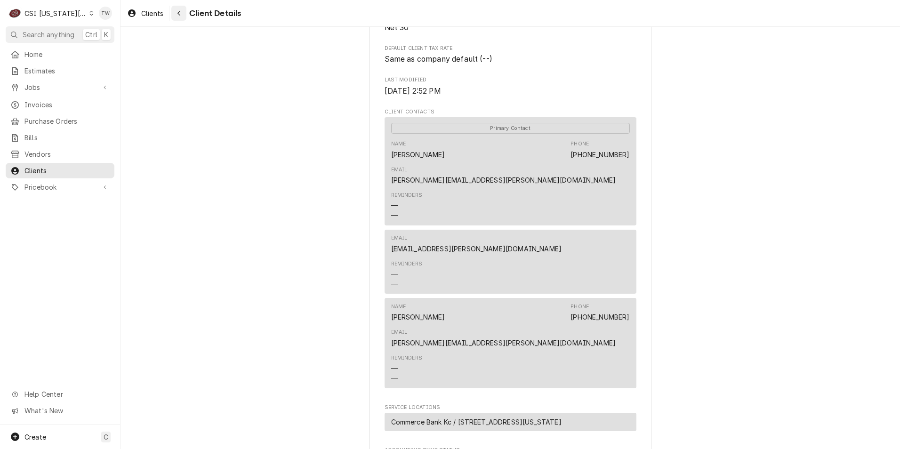
click at [185, 16] on button "Navigate back" at bounding box center [178, 13] width 15 height 15
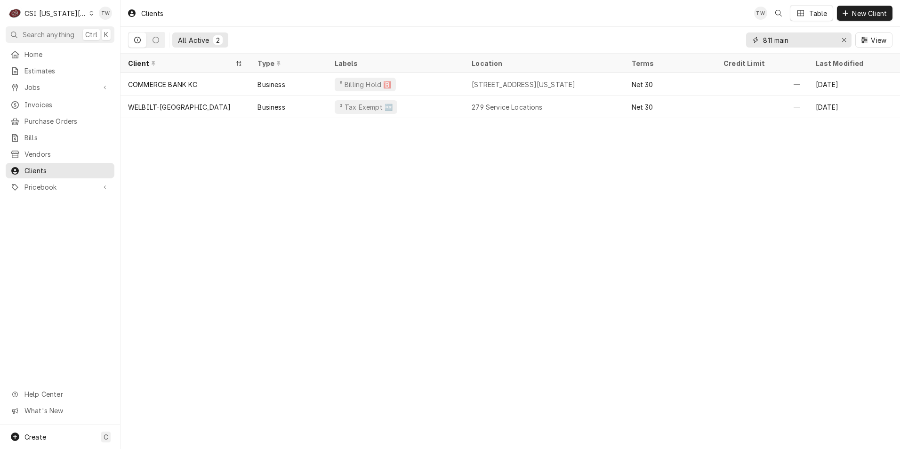
drag, startPoint x: 800, startPoint y: 40, endPoint x: 613, endPoint y: 40, distance: 186.9
click at [613, 40] on div "All Active 2 811 main View" at bounding box center [510, 40] width 764 height 26
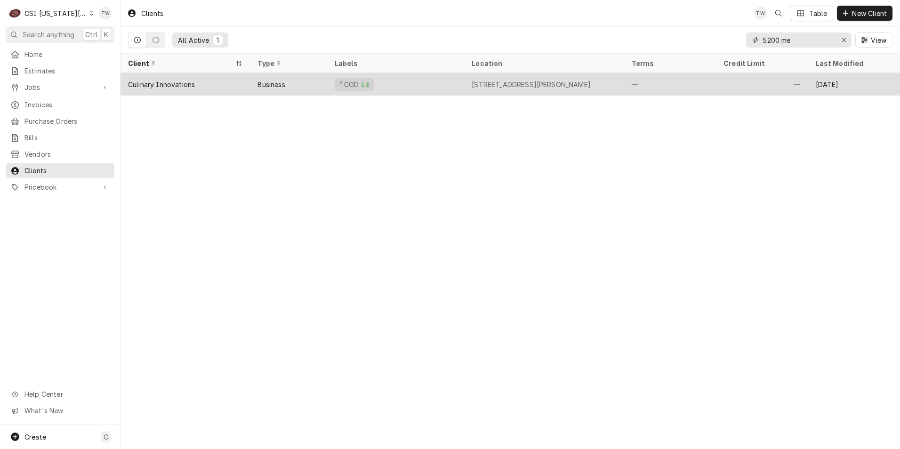
type input "5200 me"
click at [195, 83] on div "Culinary Innovations" at bounding box center [185, 84] width 129 height 23
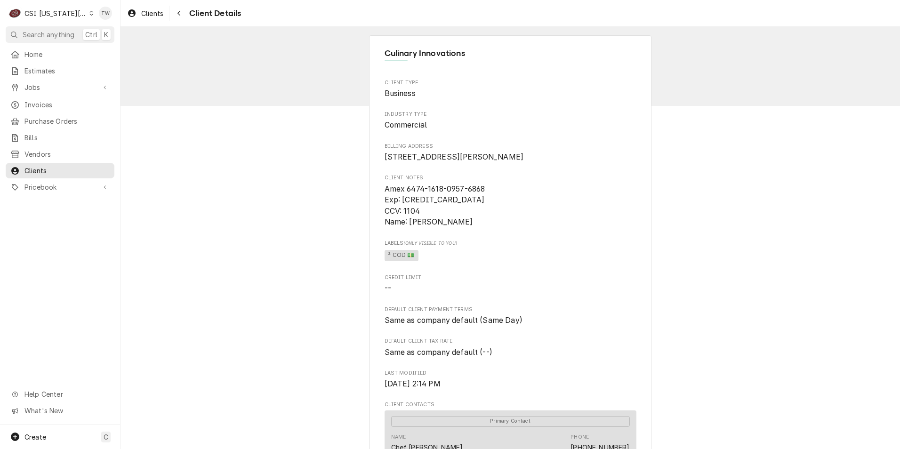
drag, startPoint x: 378, startPoint y: 156, endPoint x: 517, endPoint y: 171, distance: 140.2
click at [517, 171] on div "Culinary Innovations Client Type Business Industry Type Commercial Billing Addr…" at bounding box center [510, 423] width 282 height 776
copy span "[STREET_ADDRESS][PERSON_NAME]"
click at [180, 13] on icon "Navigate back" at bounding box center [179, 13] width 4 height 7
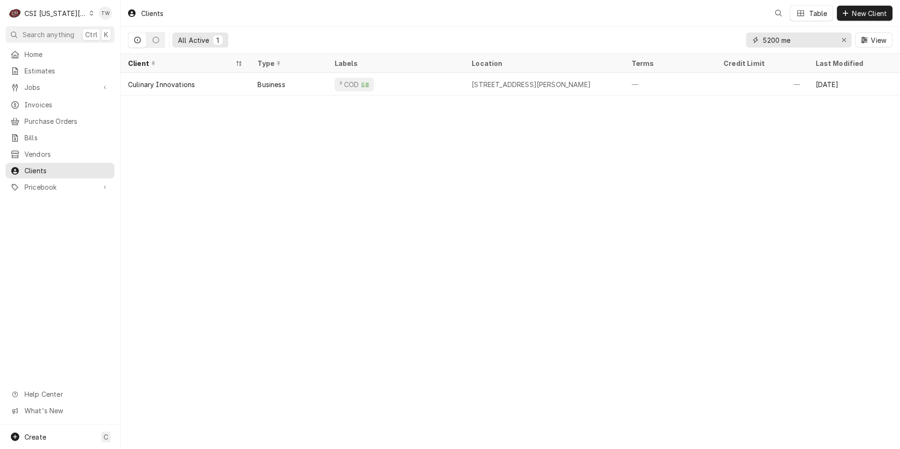
drag, startPoint x: 794, startPoint y: 42, endPoint x: 668, endPoint y: 38, distance: 125.3
click at [669, 39] on div "All Active 1 5200 me View" at bounding box center [510, 40] width 764 height 26
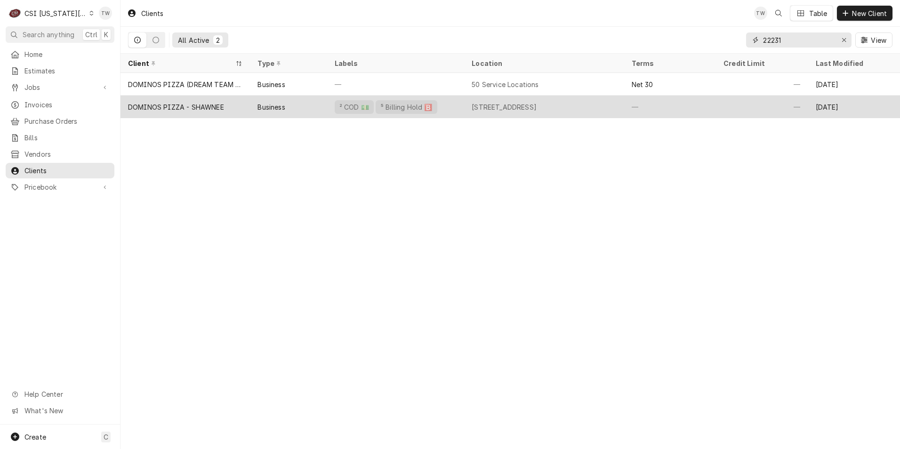
type input "22231"
click at [303, 109] on div "Business" at bounding box center [288, 107] width 77 height 23
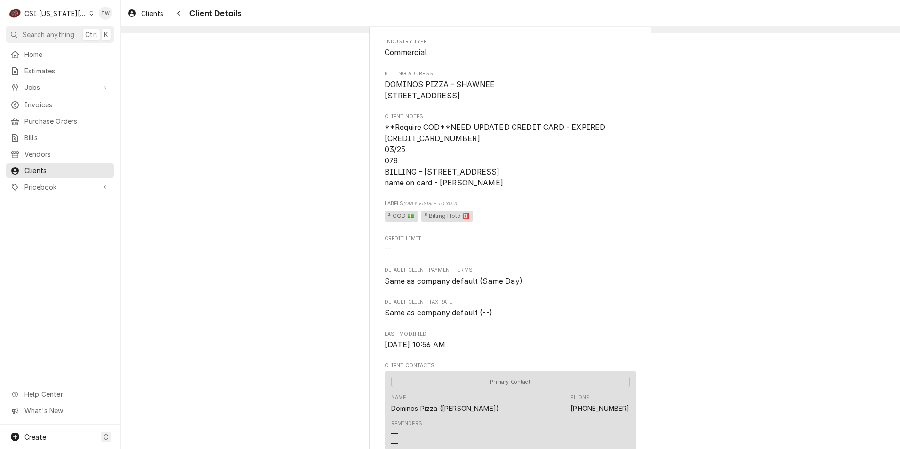
scroll to position [235, 0]
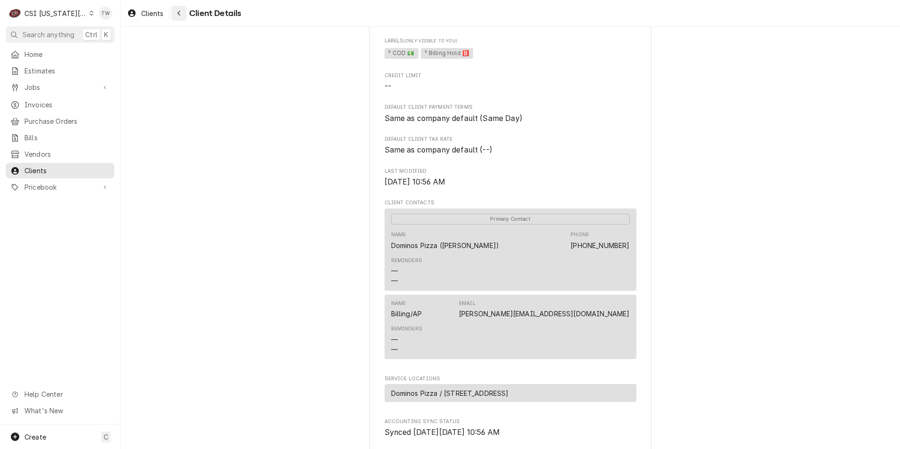
drag, startPoint x: 184, startPoint y: 15, endPoint x: 459, endPoint y: 59, distance: 279.0
click at [184, 15] on button "Navigate back" at bounding box center [178, 13] width 15 height 15
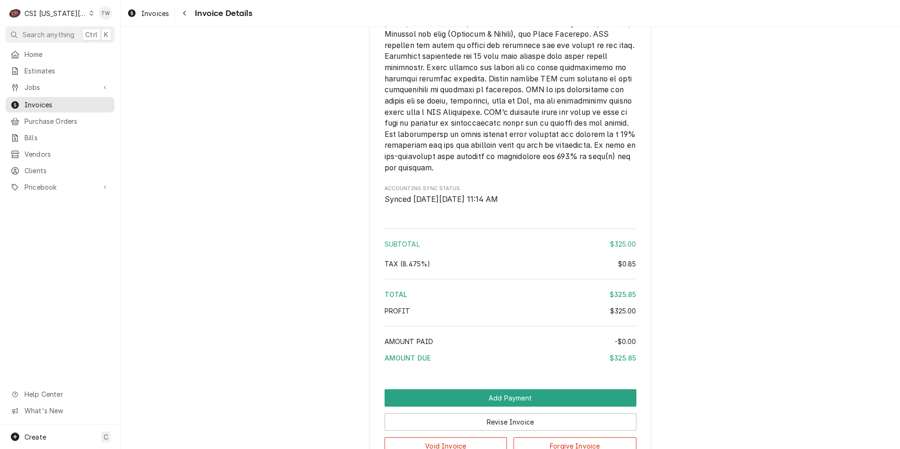
scroll to position [1663, 0]
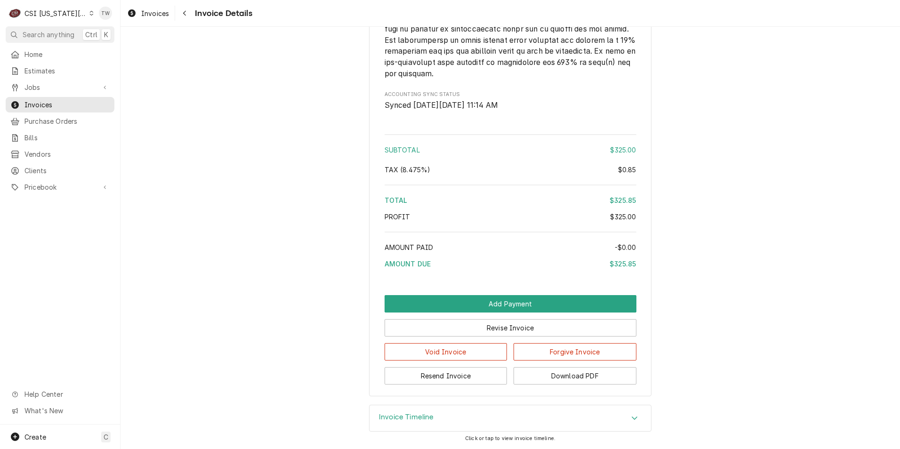
click at [480, 410] on div "Invoice Timeline" at bounding box center [510, 418] width 281 height 26
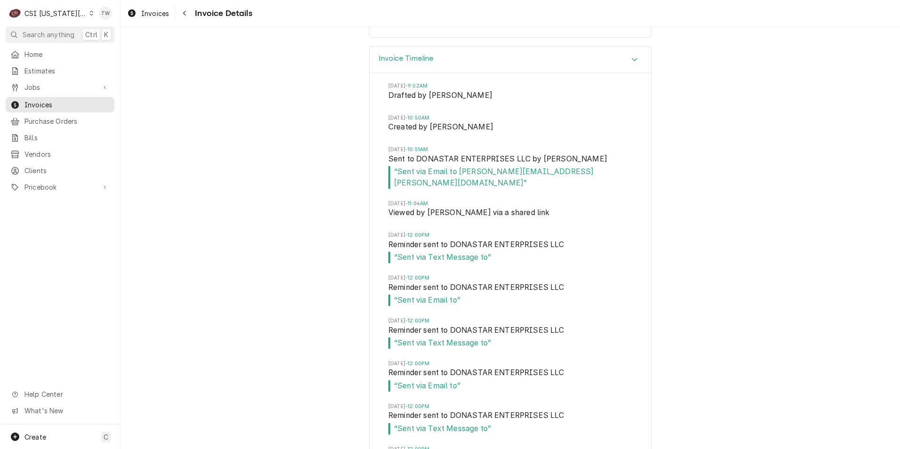
scroll to position [1919, 0]
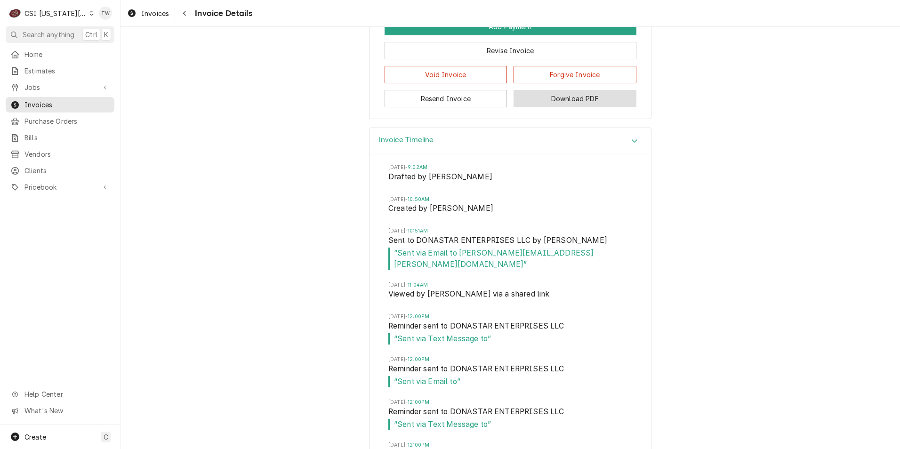
click at [560, 107] on button "Download PDF" at bounding box center [575, 98] width 123 height 17
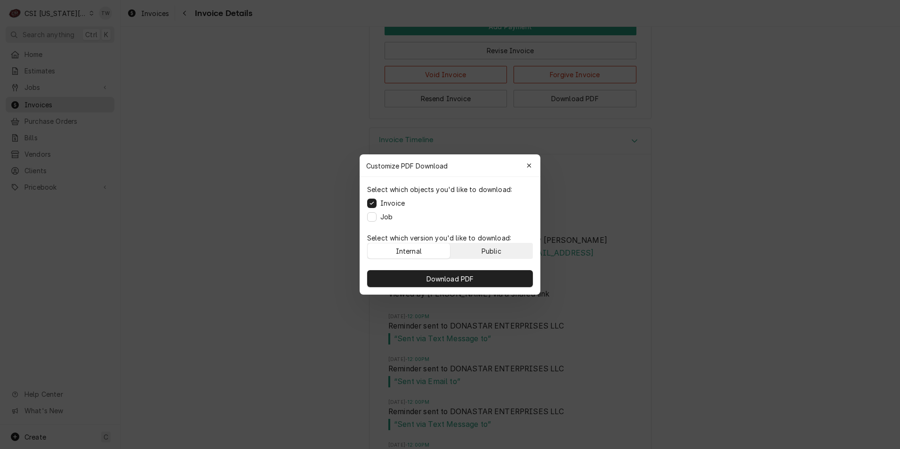
click at [486, 249] on div "Public" at bounding box center [492, 251] width 20 height 10
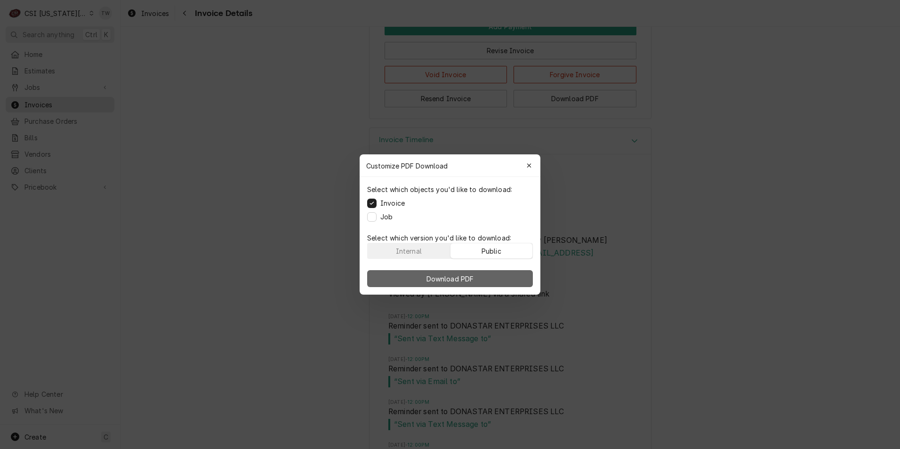
click at [487, 271] on button "Download PDF" at bounding box center [450, 278] width 166 height 17
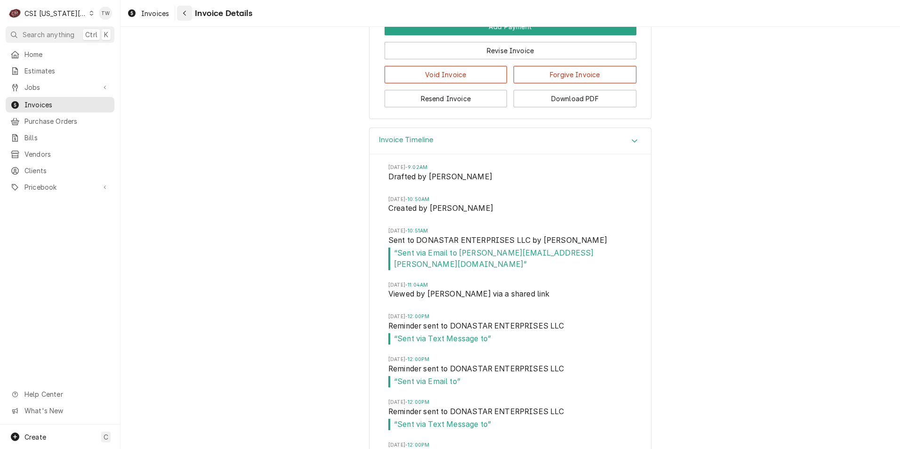
click at [189, 13] on div "Navigate back" at bounding box center [184, 12] width 9 height 9
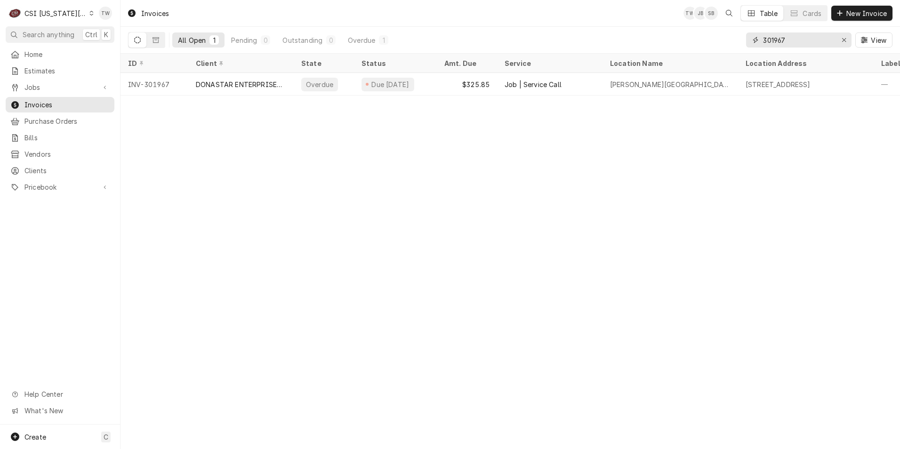
click at [796, 40] on input "301967" at bounding box center [798, 39] width 71 height 15
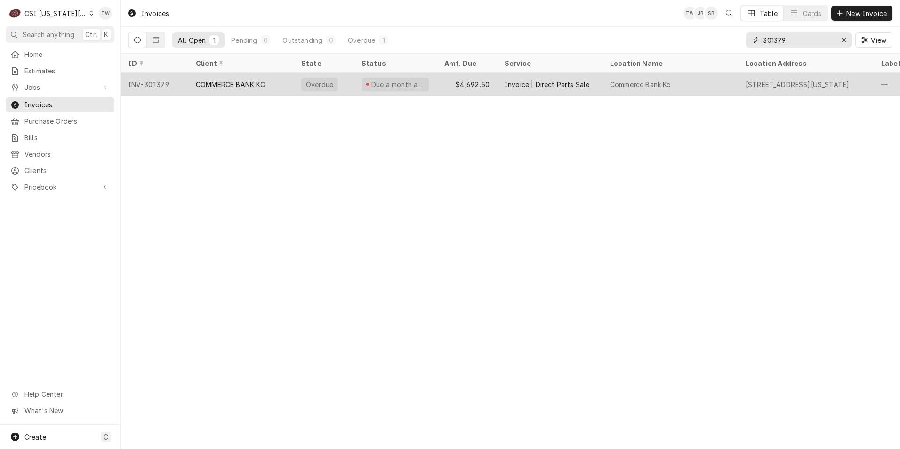
type input "301379"
click at [240, 85] on div "COMMERCE BANK KC" at bounding box center [231, 85] width 70 height 10
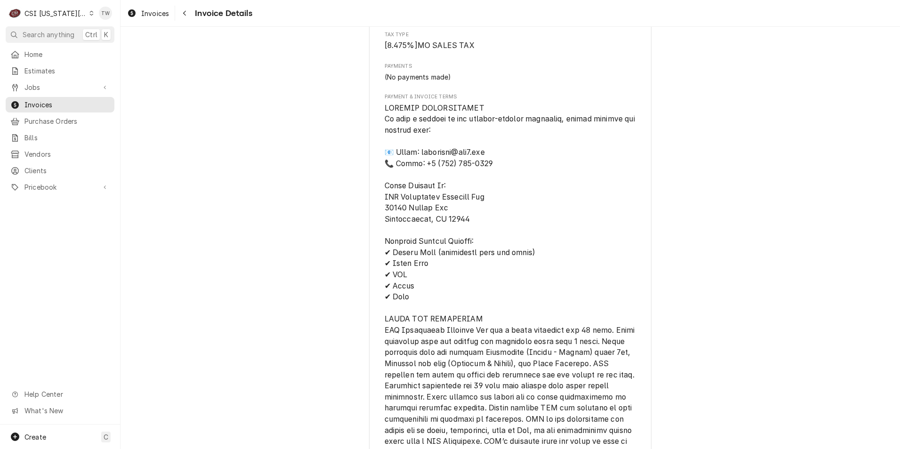
scroll to position [894, 0]
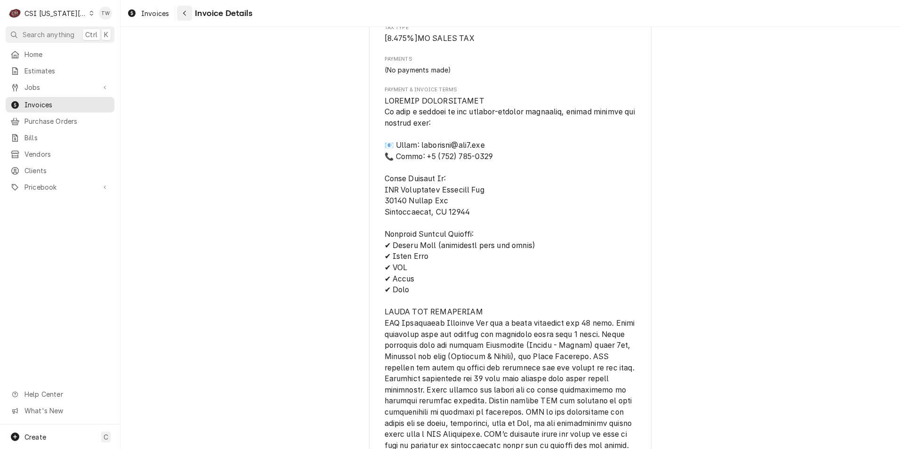
click at [190, 15] on button "Navigate back" at bounding box center [184, 13] width 15 height 15
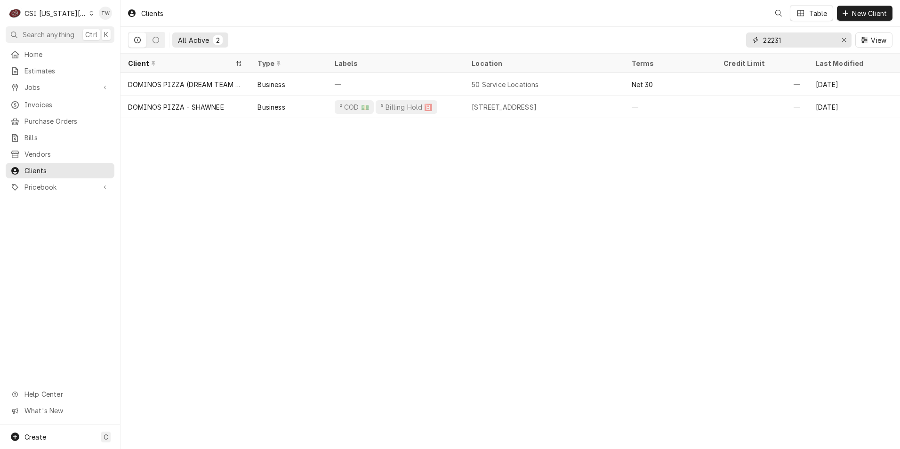
drag, startPoint x: 698, startPoint y: 24, endPoint x: 670, endPoint y: 23, distance: 27.4
click at [672, 23] on div "Clients Table New Client All Active 2 22231 View" at bounding box center [511, 27] width 780 height 54
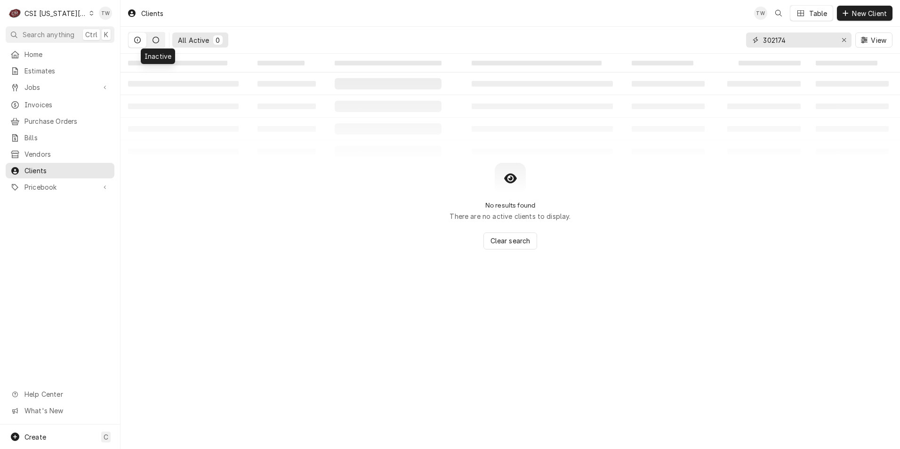
type input "302174"
click at [159, 40] on icon "Dynamic Content Wrapper" at bounding box center [156, 40] width 7 height 7
drag, startPoint x: 816, startPoint y: 43, endPoint x: 576, endPoint y: 26, distance: 240.7
click at [577, 26] on div "Clients TW Table New Client All Inactive 0 302174 View" at bounding box center [511, 27] width 780 height 54
type input "5022"
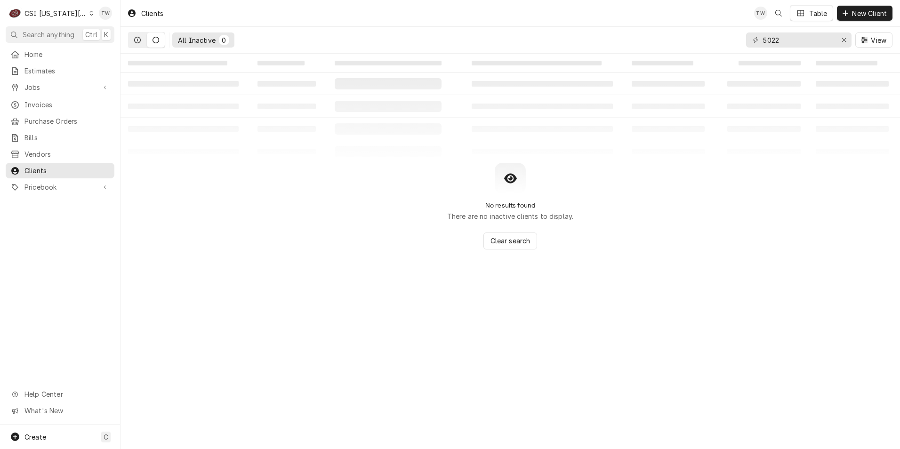
click at [139, 37] on icon "Dynamic Content Wrapper" at bounding box center [137, 40] width 7 height 7
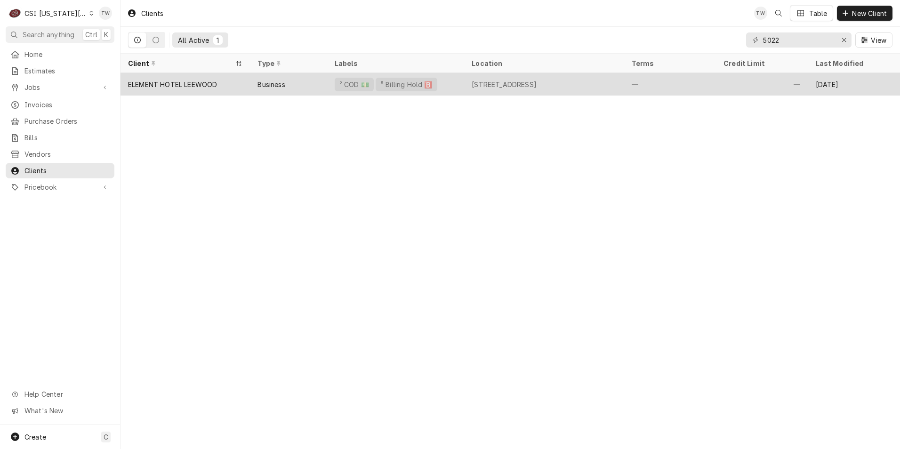
click at [248, 90] on div "ELEMENT HOTEL LEEWOOD" at bounding box center [185, 84] width 129 height 23
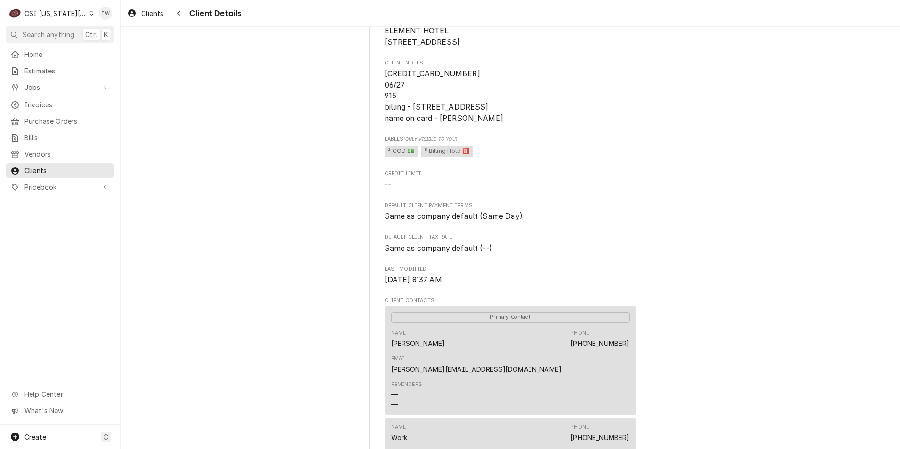
scroll to position [141, 0]
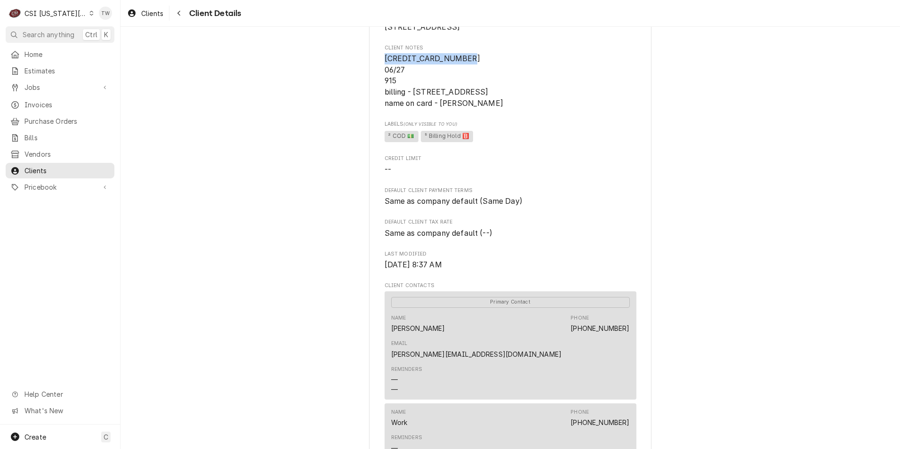
drag, startPoint x: 460, startPoint y: 71, endPoint x: 362, endPoint y: 68, distance: 98.4
click at [362, 68] on div "ELEMENT HOTEL LEEWOOD Client Type Business Industry Type Commercial Billing Add…" at bounding box center [511, 293] width 780 height 815
copy span "[CREDIT_CARD_NUMBER]"
drag, startPoint x: 516, startPoint y: 103, endPoint x: 595, endPoint y: 113, distance: 79.8
click at [595, 109] on span "[CREDIT_CARD_NUMBER] 06/27 915 billing - [STREET_ADDRESS] name on card - [PERSO…" at bounding box center [511, 81] width 252 height 56
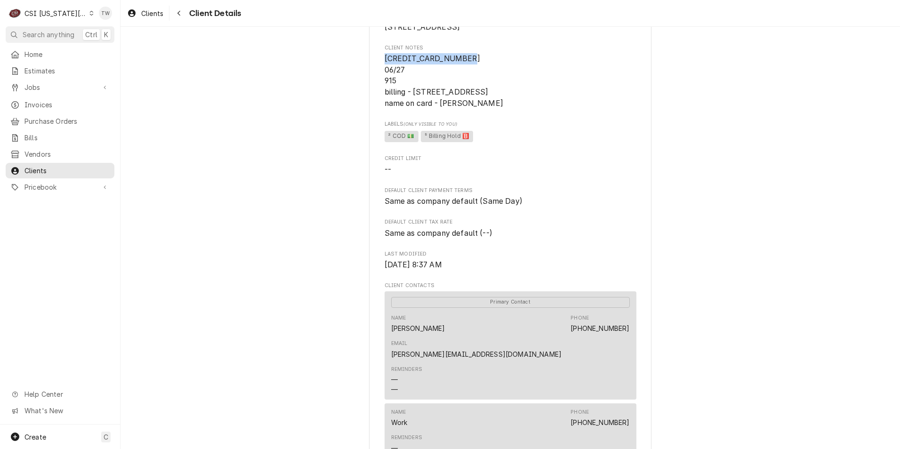
drag, startPoint x: 595, startPoint y: 113, endPoint x: 537, endPoint y: 115, distance: 58.9
click at [556, 121] on div "Client Type Business Industry Type Commercial Billing Address ELEMENT HOTEL [ST…" at bounding box center [511, 242] width 252 height 609
click at [521, 109] on span "[CREDIT_CARD_NUMBER] 06/27 915 billing - [STREET_ADDRESS] name on card - [PERSO…" at bounding box center [511, 81] width 252 height 56
click at [503, 105] on span "[CREDIT_CARD_NUMBER] 06/27 915 billing - [STREET_ADDRESS] name on card - [PERSO…" at bounding box center [444, 81] width 119 height 54
drag, startPoint x: 535, startPoint y: 102, endPoint x: 517, endPoint y: 104, distance: 18.0
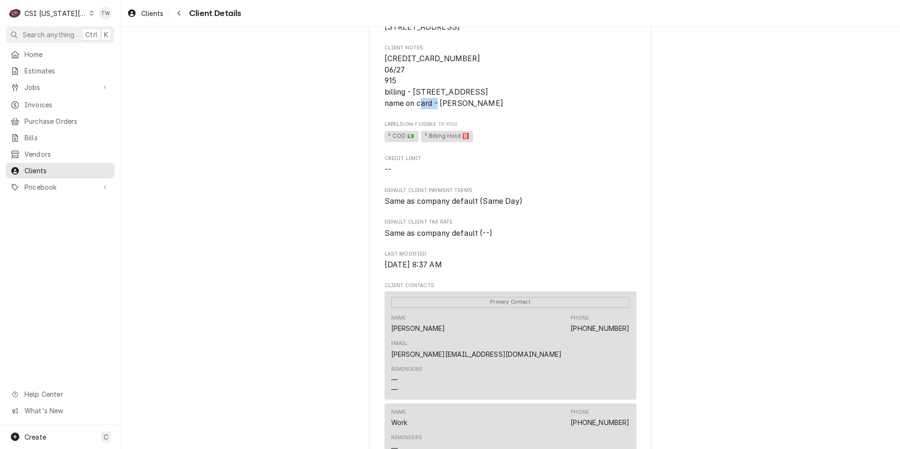
click at [503, 104] on span "[CREDIT_CARD_NUMBER] 06/27 915 billing - [STREET_ADDRESS] name on card - [PERSO…" at bounding box center [444, 81] width 119 height 54
copy span "64116"
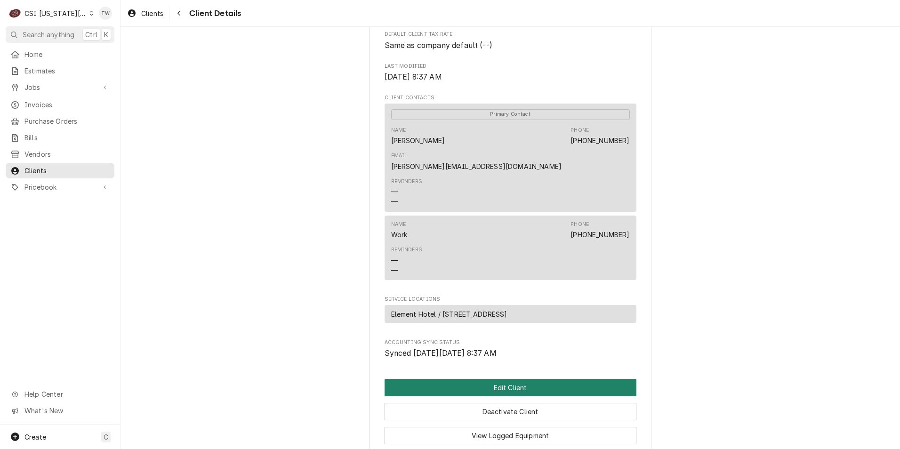
scroll to position [330, 0]
click at [493, 378] on button "Edit Client" at bounding box center [511, 386] width 252 height 17
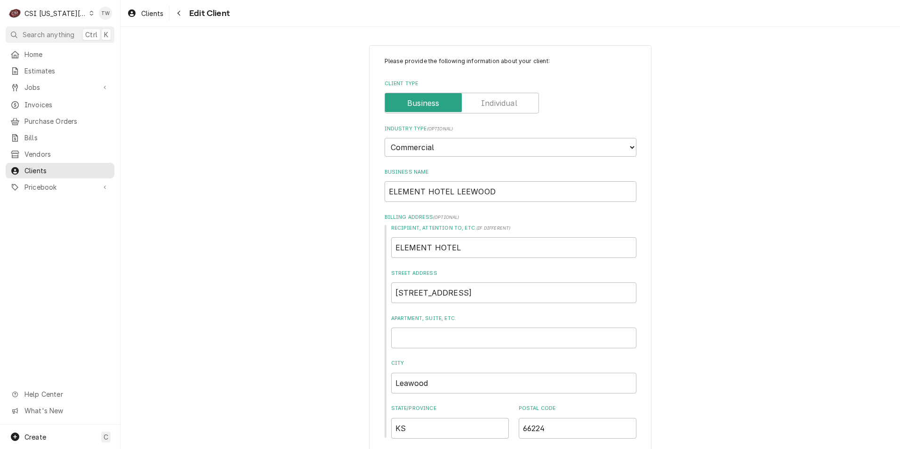
type textarea "x"
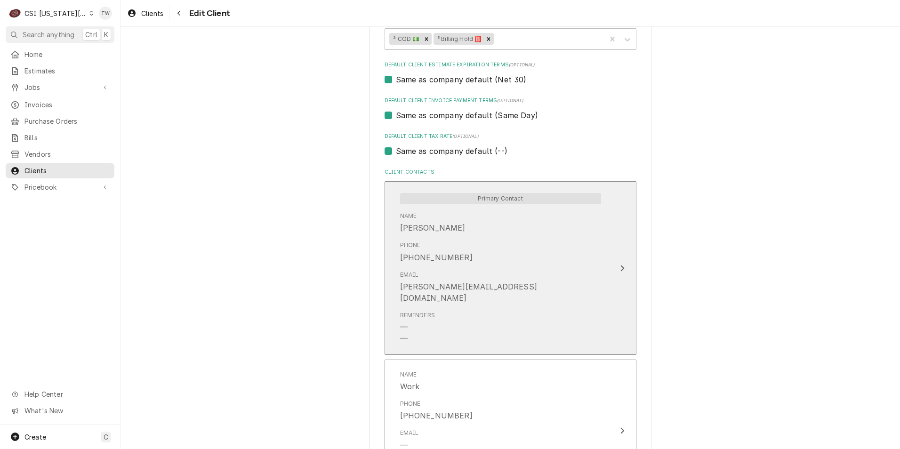
scroll to position [565, 0]
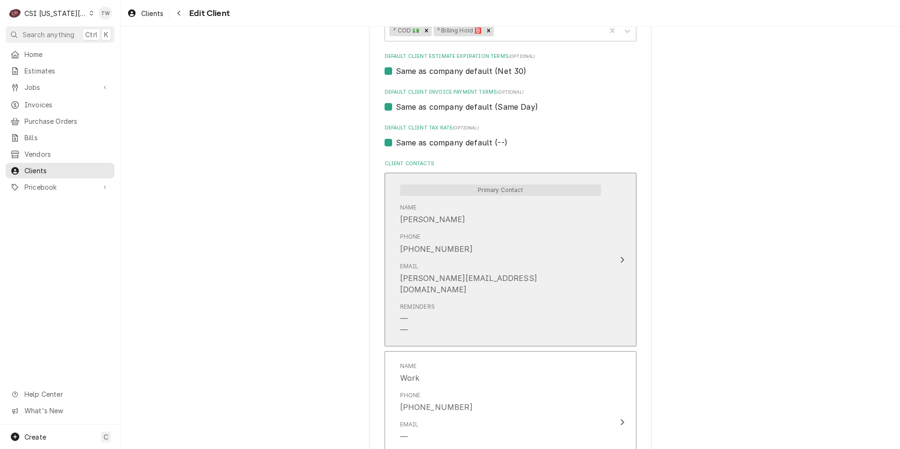
click at [504, 203] on div "Name [PERSON_NAME]" at bounding box center [500, 214] width 201 height 29
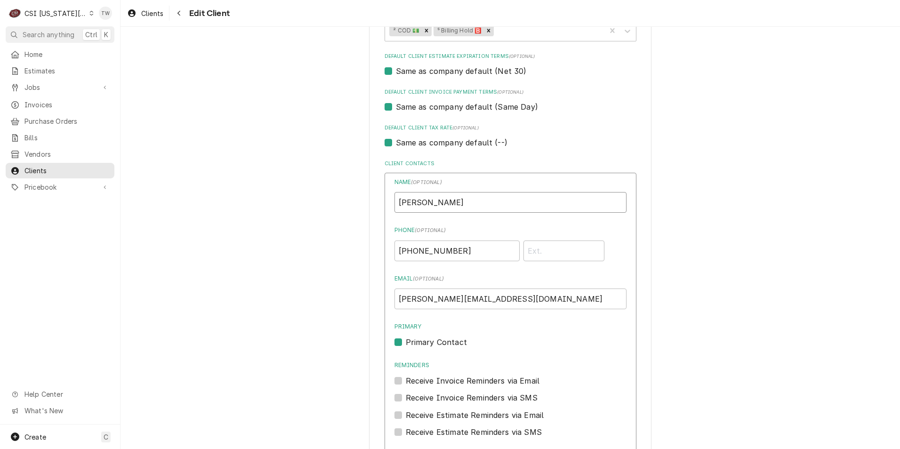
drag, startPoint x: 486, startPoint y: 203, endPoint x: 172, endPoint y: 160, distance: 317.5
click at [172, 160] on div "Please provide the following information about your client: Client Type Industr…" at bounding box center [511, 146] width 780 height 1349
type input "[PERSON_NAME]"
drag, startPoint x: 445, startPoint y: 250, endPoint x: 261, endPoint y: 221, distance: 186.4
click at [263, 222] on div "Please provide the following information about your client: Client Type Industr…" at bounding box center [511, 146] width 780 height 1349
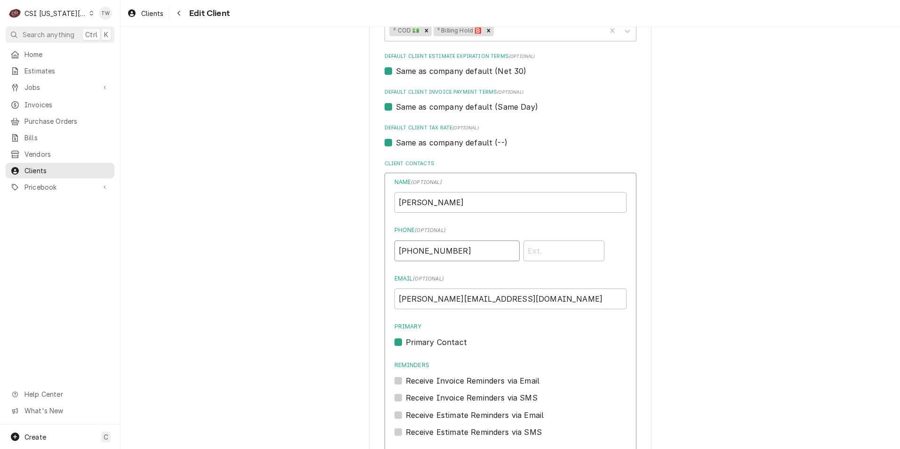
type input "2"
click at [409, 247] on input "2" at bounding box center [456, 251] width 125 height 21
type input "[PHONE_NUMBER]"
drag, startPoint x: 488, startPoint y: 300, endPoint x: 233, endPoint y: 263, distance: 257.4
click at [243, 265] on div "Please provide the following information about your client: Client Type Industr…" at bounding box center [511, 146] width 780 height 1349
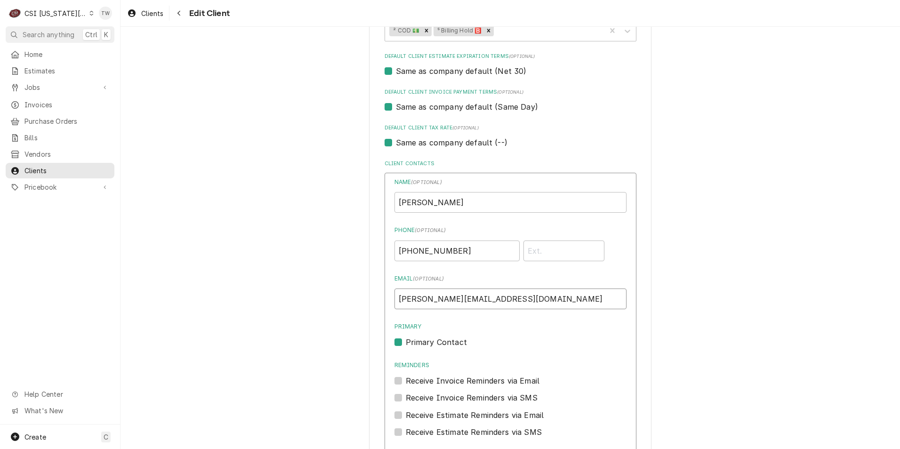
paste input "[PERSON_NAME]"
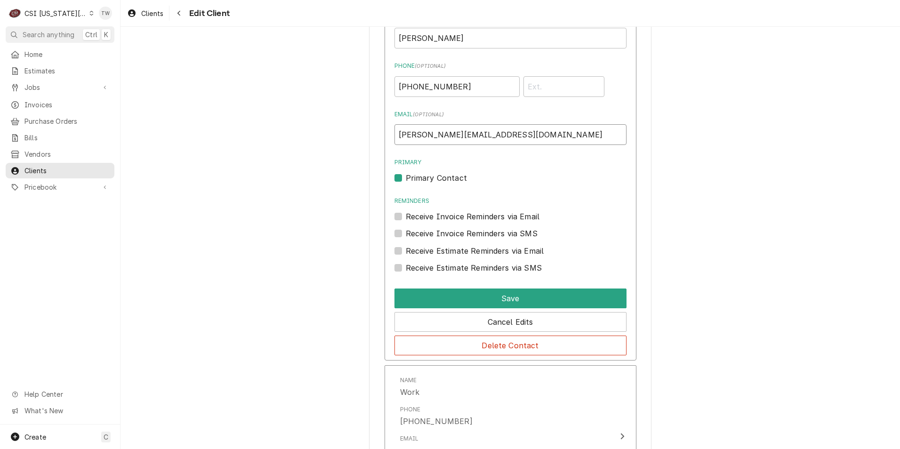
scroll to position [800, 0]
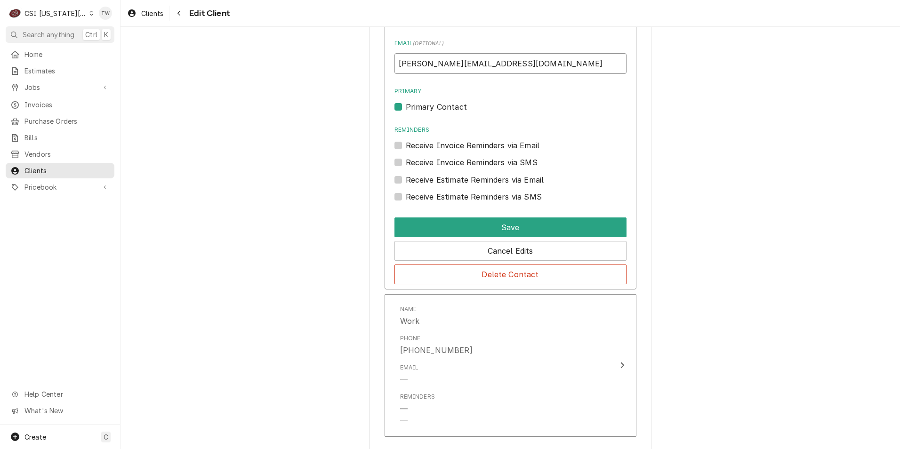
type input "[PERSON_NAME][EMAIL_ADDRESS][DOMAIN_NAME]"
click at [406, 106] on label "Primary Contact" at bounding box center [436, 106] width 61 height 11
click at [406, 106] on input "Primary" at bounding box center [522, 111] width 232 height 21
click at [406, 109] on label "Primary Contact" at bounding box center [436, 106] width 61 height 11
click at [406, 109] on input "Primary" at bounding box center [522, 111] width 232 height 21
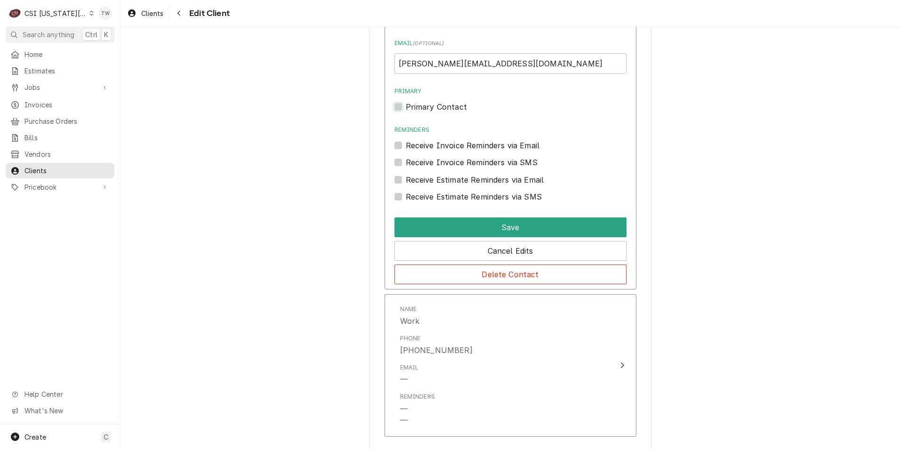
checkbox input "true"
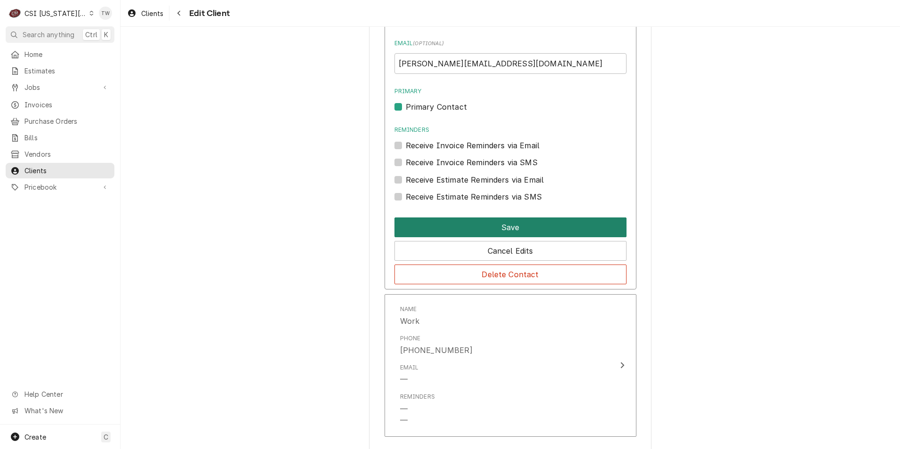
click at [468, 228] on button "Save" at bounding box center [510, 227] width 232 height 20
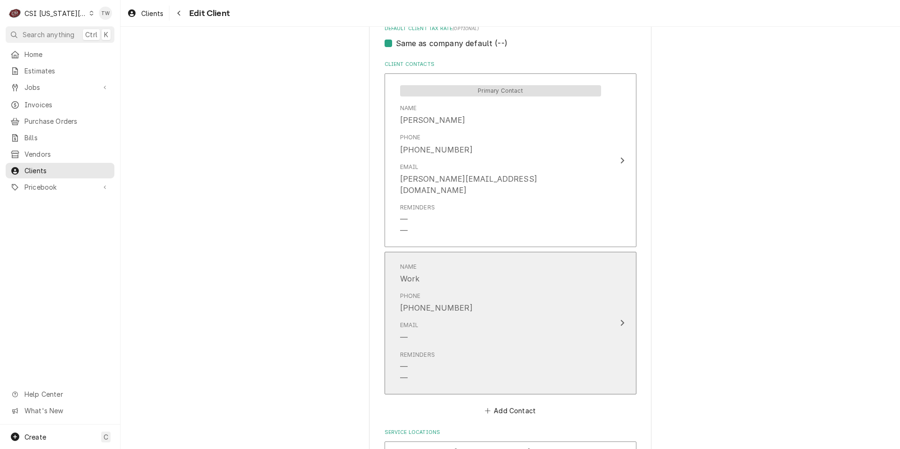
scroll to position [748, 0]
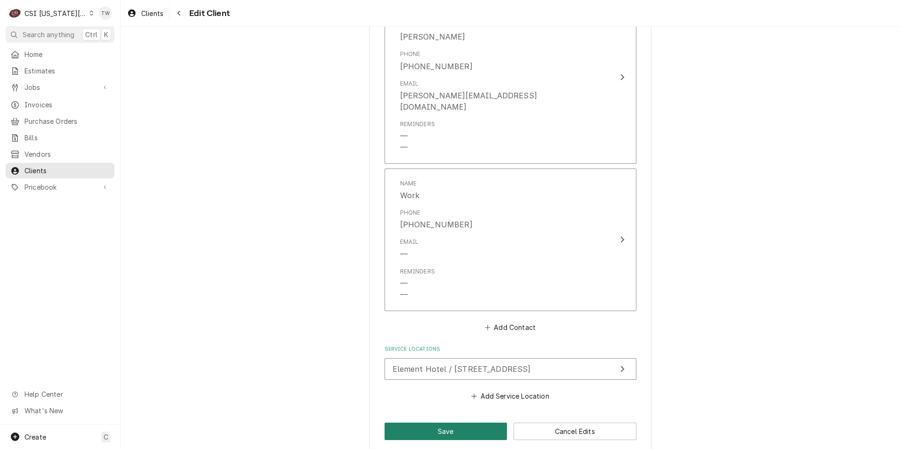
click at [451, 423] on button "Save" at bounding box center [446, 431] width 123 height 17
type textarea "x"
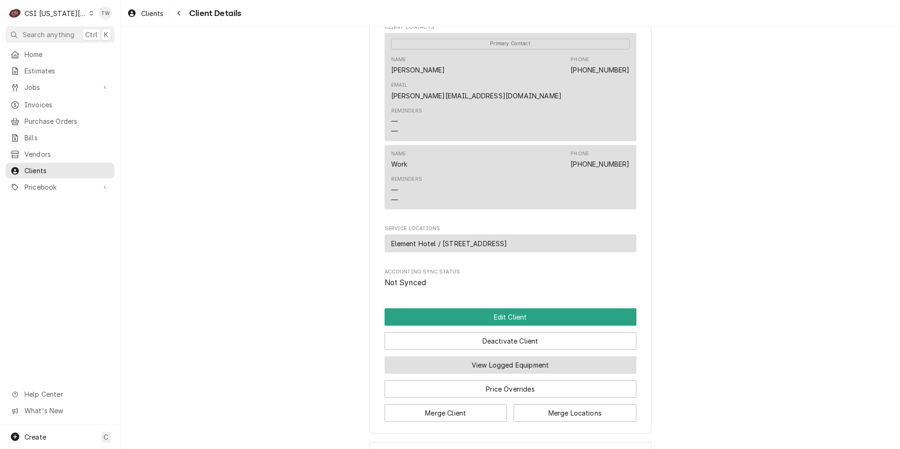
scroll to position [422, 0]
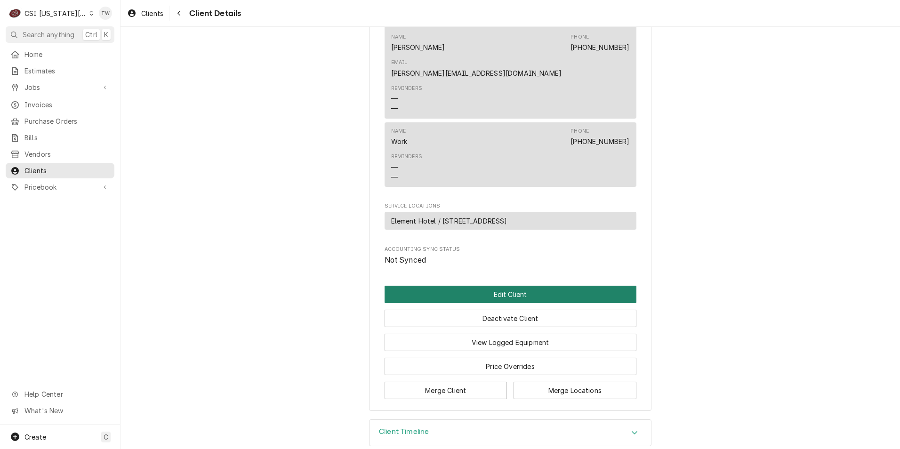
click at [492, 286] on button "Edit Client" at bounding box center [511, 294] width 252 height 17
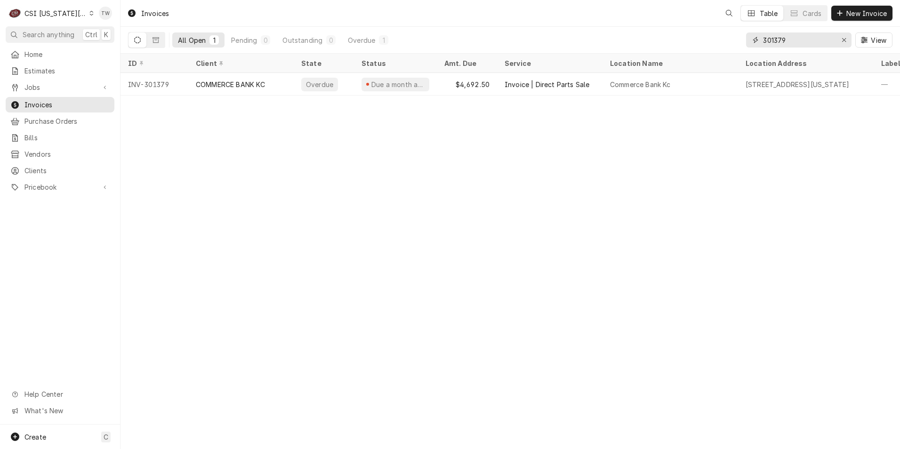
click at [793, 42] on input "301379" at bounding box center [798, 39] width 71 height 15
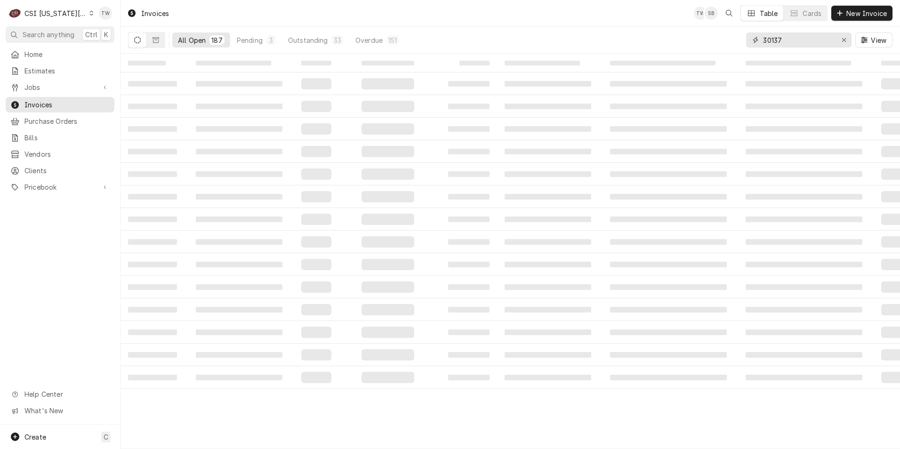
type input "301379"
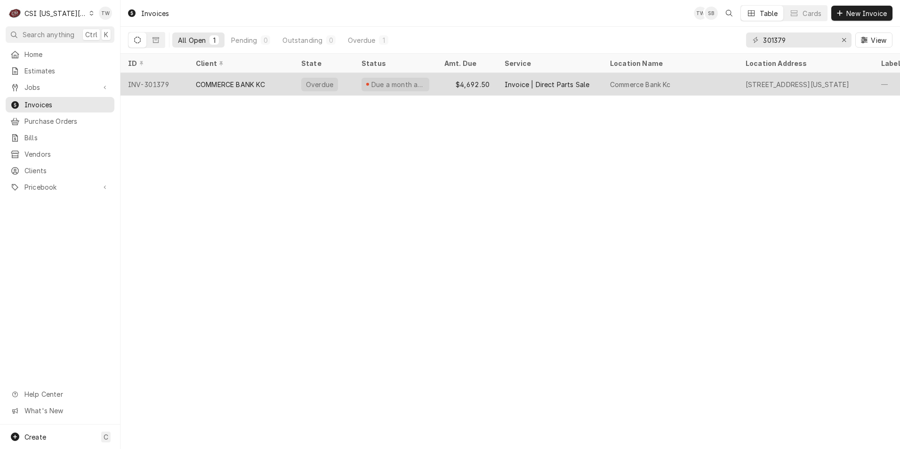
click at [281, 83] on div "COMMERCE BANK KC" at bounding box center [240, 84] width 105 height 23
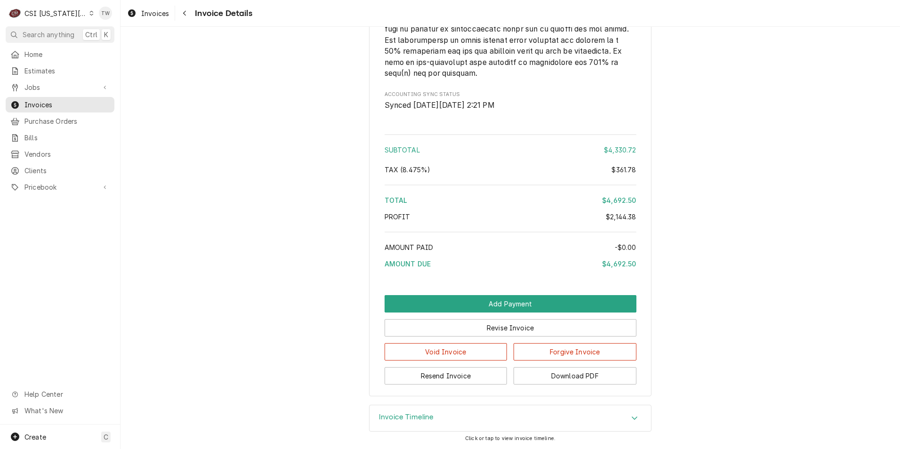
scroll to position [1352, 0]
click at [551, 378] on button "Download PDF" at bounding box center [575, 375] width 123 height 17
drag, startPoint x: 196, startPoint y: 358, endPoint x: 235, endPoint y: 358, distance: 39.1
click at [550, 376] on button "Download PDF" at bounding box center [575, 375] width 123 height 17
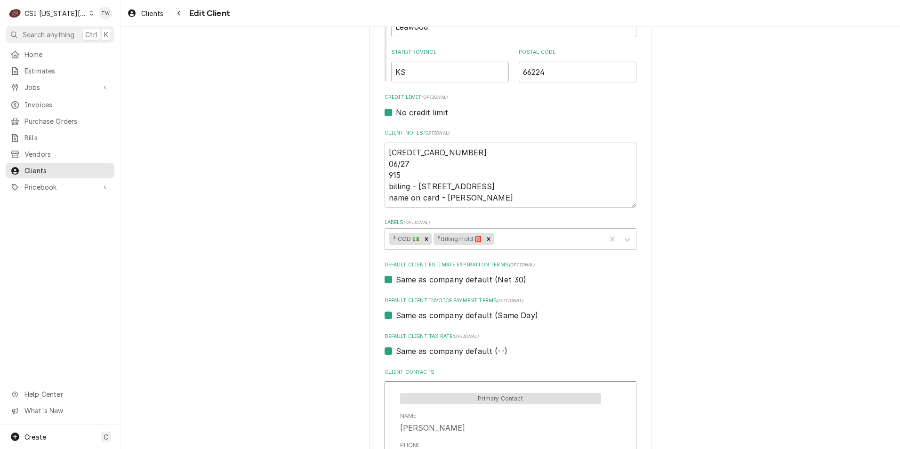
scroll to position [424, 0]
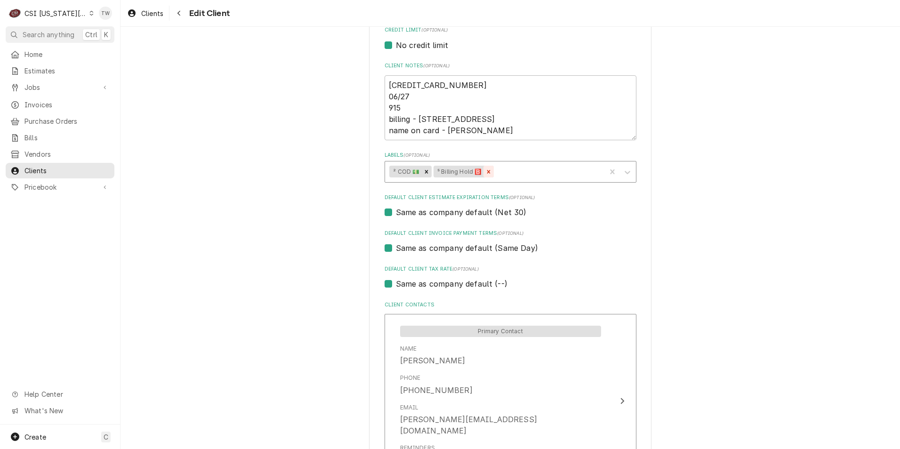
click at [484, 175] on div "Remove ⁵ Billing Hold 🅱️" at bounding box center [488, 172] width 10 height 12
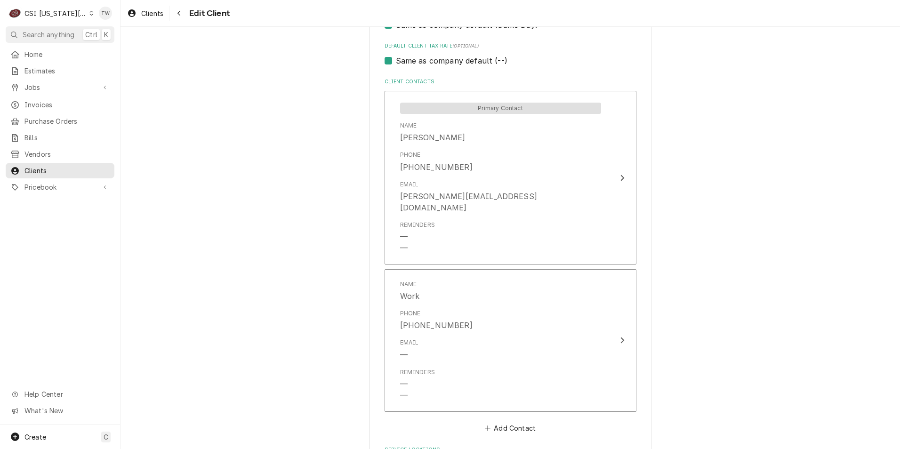
scroll to position [748, 0]
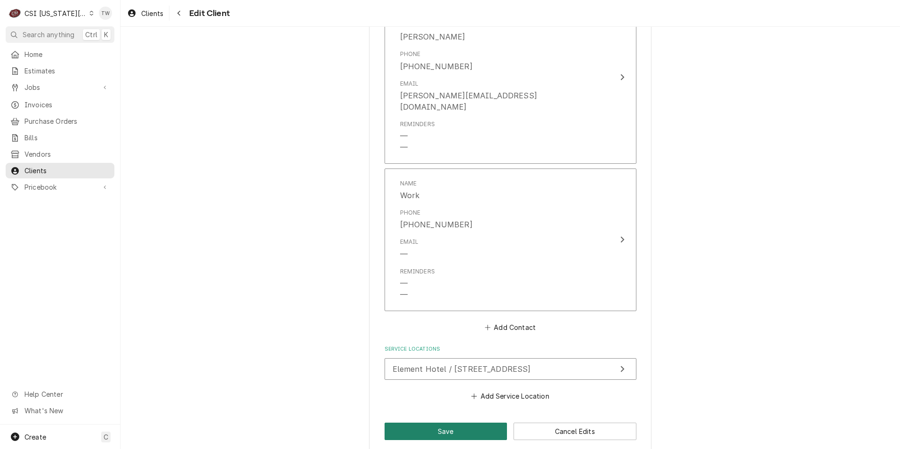
click at [434, 423] on button "Save" at bounding box center [446, 431] width 123 height 17
type textarea "x"
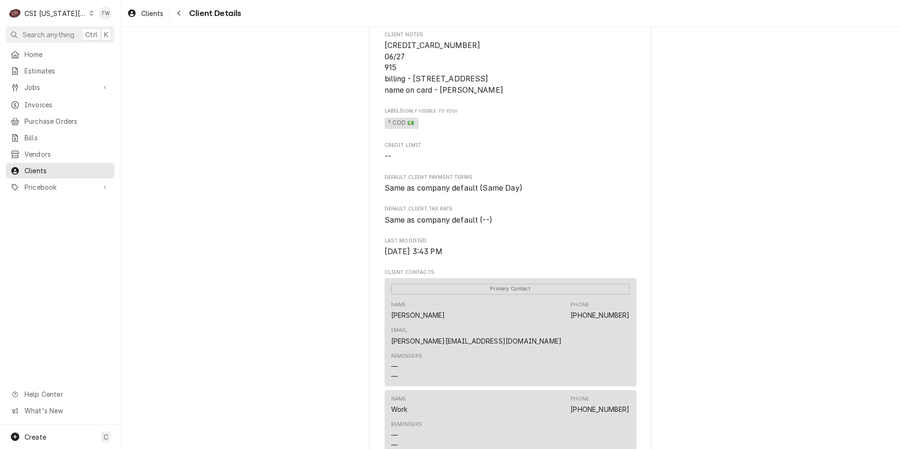
scroll to position [46, 0]
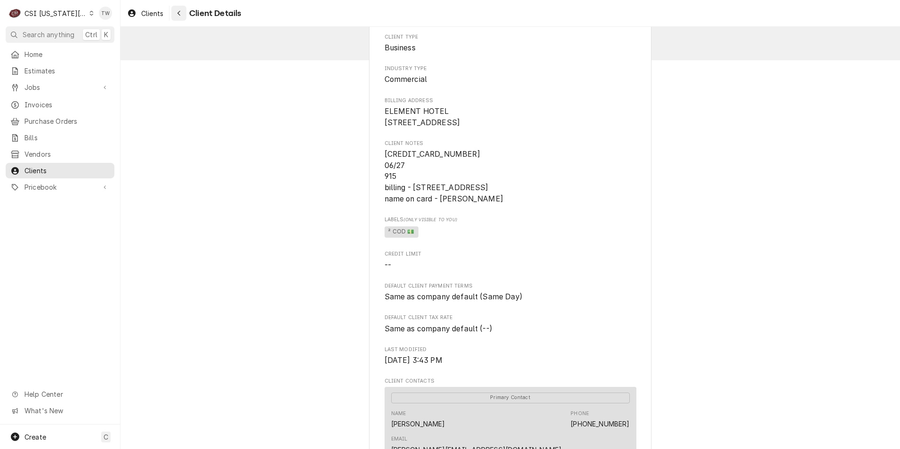
click at [184, 13] on div "Navigate back" at bounding box center [178, 12] width 9 height 9
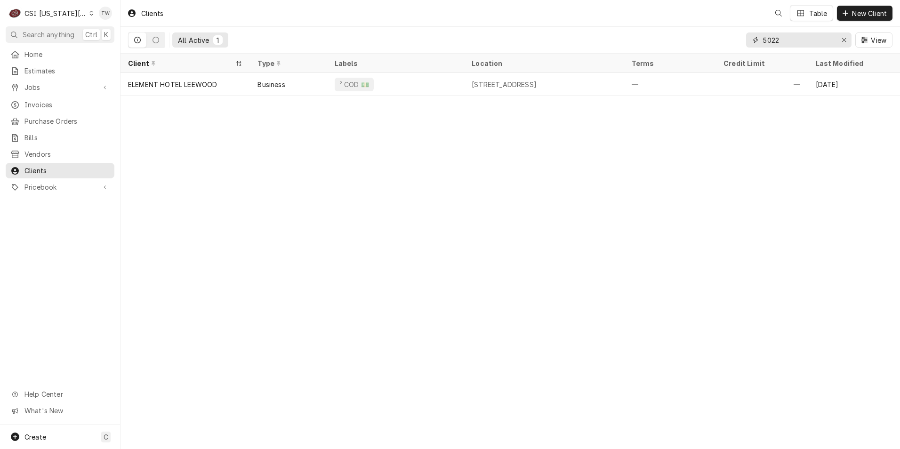
drag, startPoint x: 791, startPoint y: 41, endPoint x: 585, endPoint y: 24, distance: 206.9
click at [585, 24] on div "Clients Table New Client All Active 1 5022 View" at bounding box center [511, 27] width 780 height 54
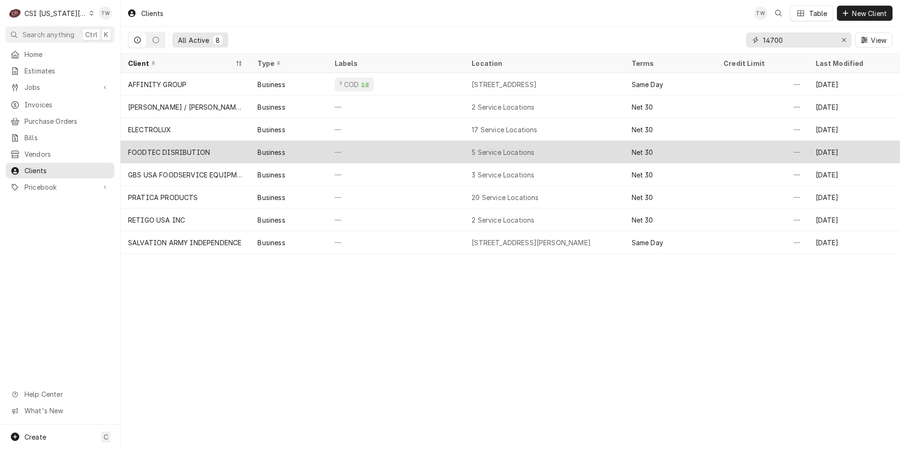
type input "14700"
click at [313, 156] on div "Business" at bounding box center [288, 152] width 77 height 23
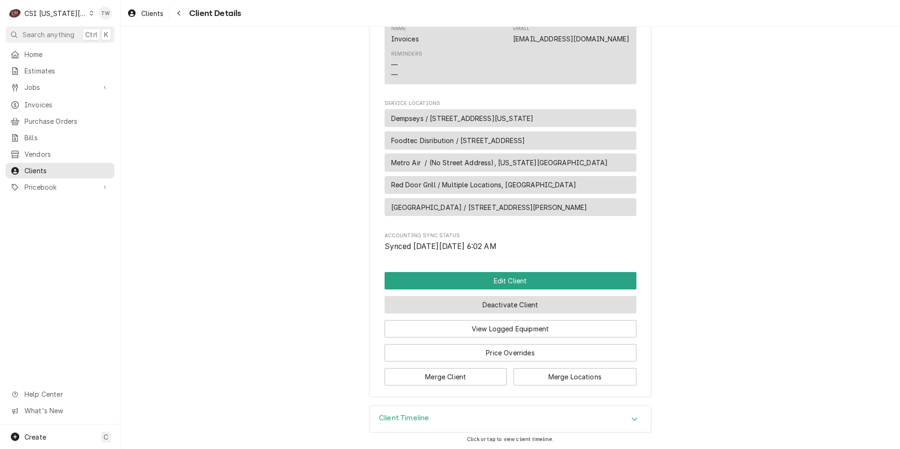
scroll to position [364, 0]
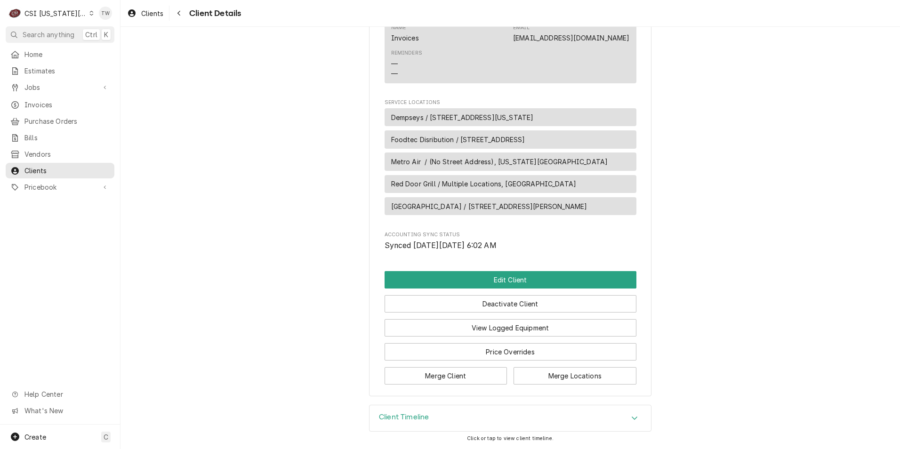
click at [439, 421] on div "Client Timeline" at bounding box center [510, 418] width 281 height 26
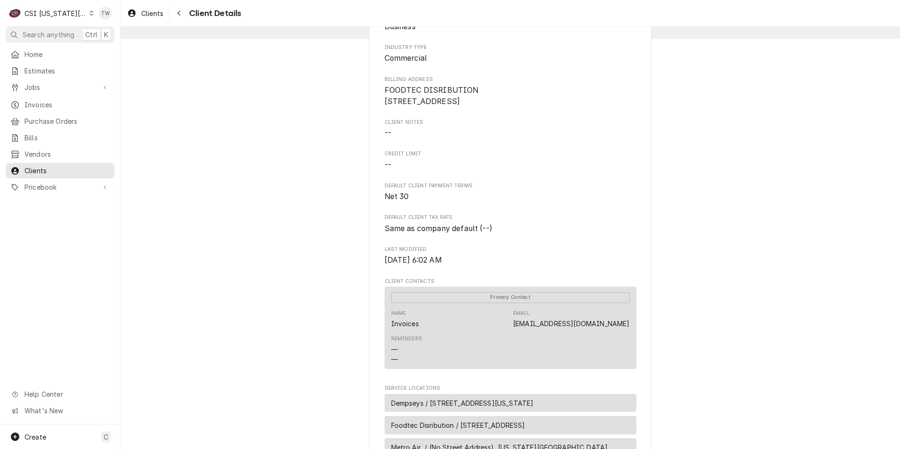
scroll to position [0, 0]
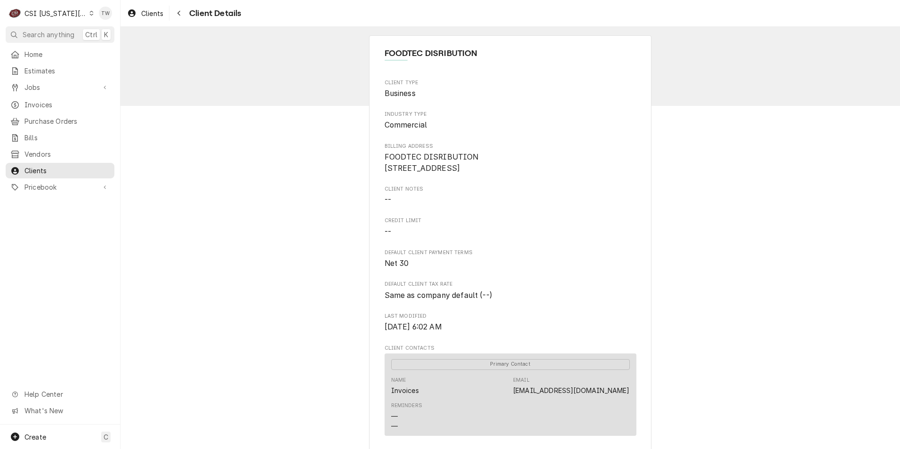
drag, startPoint x: 382, startPoint y: 158, endPoint x: 477, endPoint y: 187, distance: 99.9
click at [477, 187] on div "Client Type Business Industry Type Commercial Billing Address FOODTEC DISRIBUTI…" at bounding box center [511, 341] width 252 height 525
copy span "FOODTEC DISRIBUTION [STREET_ADDRESS]"
